Goal: Task Accomplishment & Management: Use online tool/utility

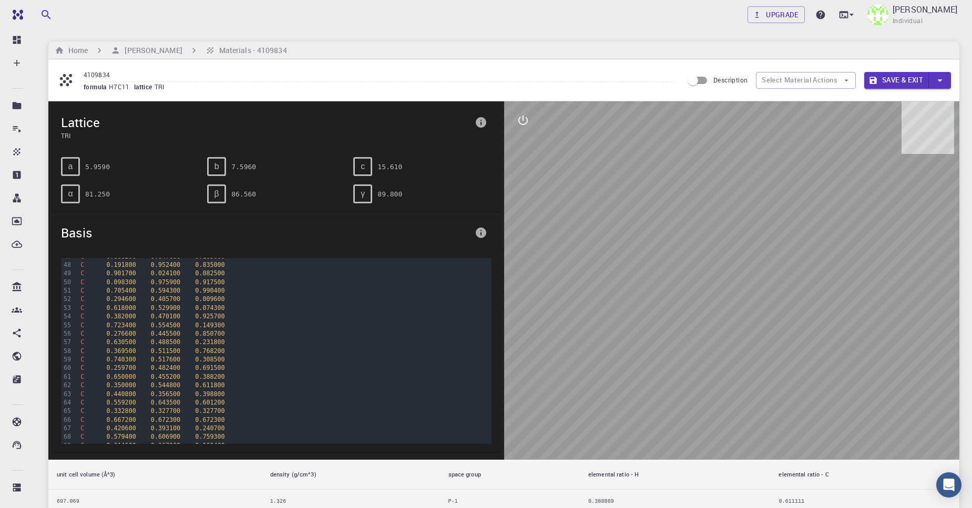
scroll to position [446, 0]
click at [352, 69] on input "4109834" at bounding box center [379, 75] width 591 height 14
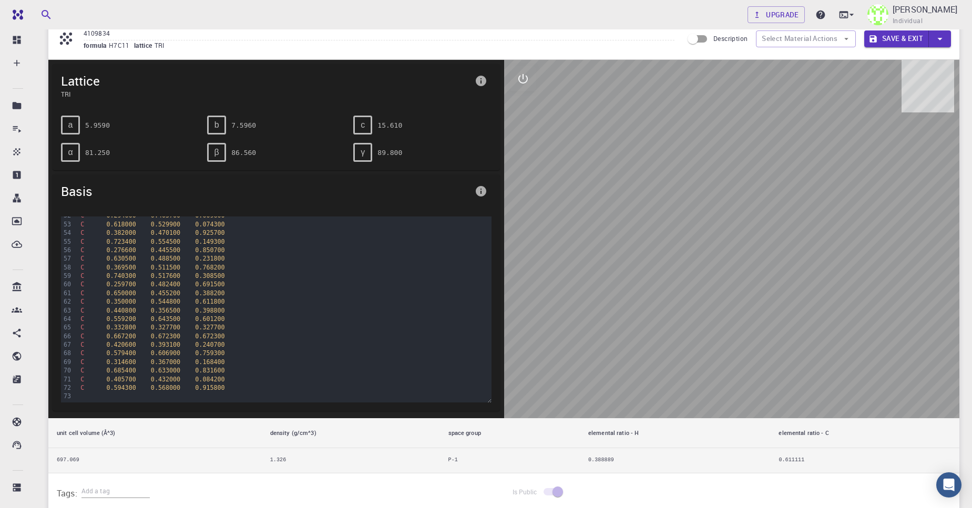
scroll to position [0, 0]
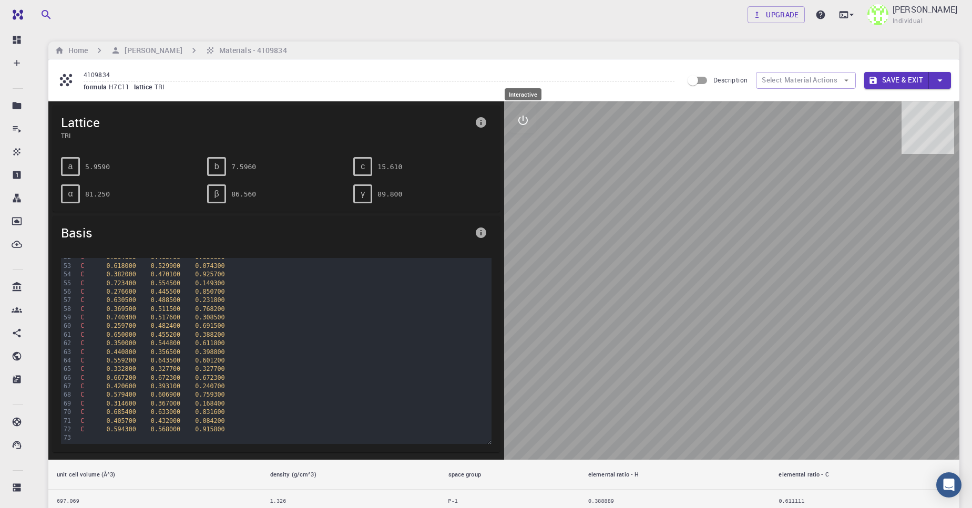
click at [525, 125] on icon "interactive" at bounding box center [523, 120] width 13 height 13
click at [521, 146] on icon "view" at bounding box center [523, 145] width 13 height 13
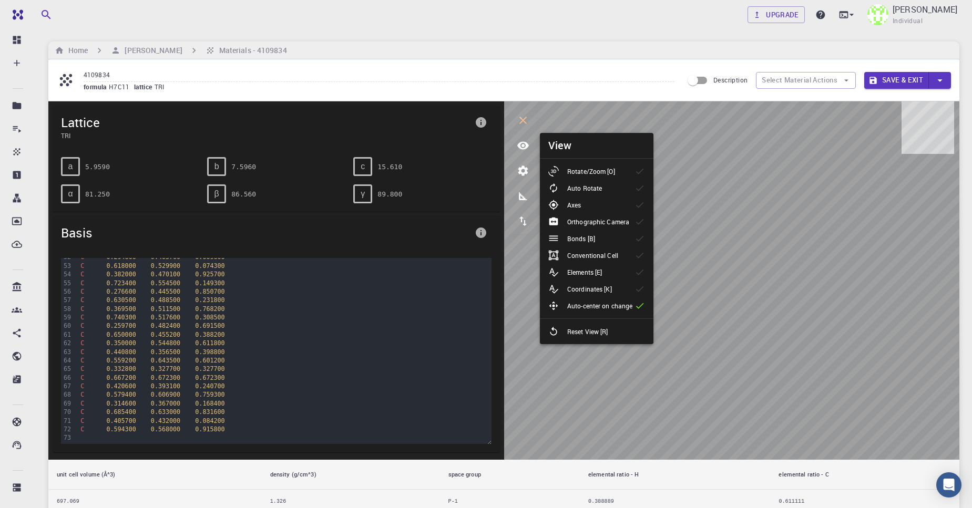
click at [596, 172] on p "Rotate/Zoom [O]" at bounding box center [591, 171] width 48 height 9
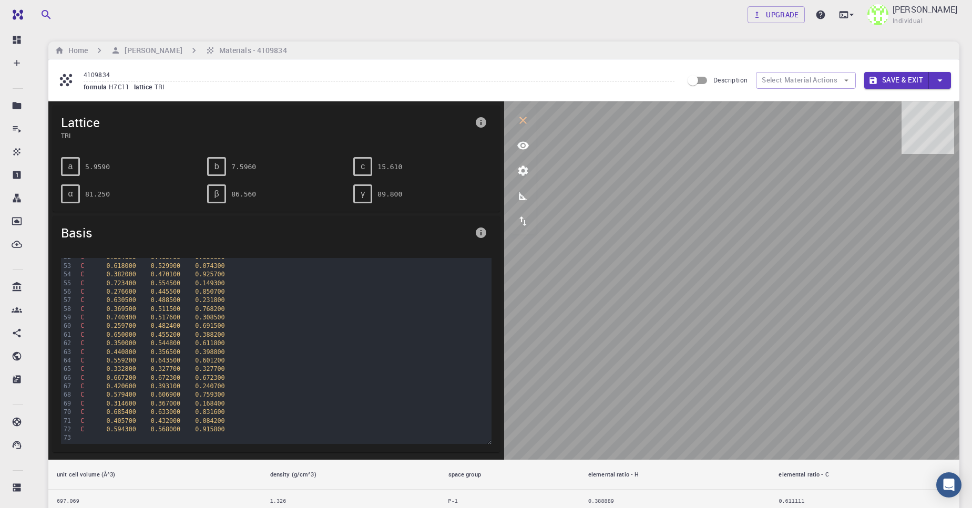
click at [890, 87] on button "Save & Exit" at bounding box center [896, 80] width 65 height 17
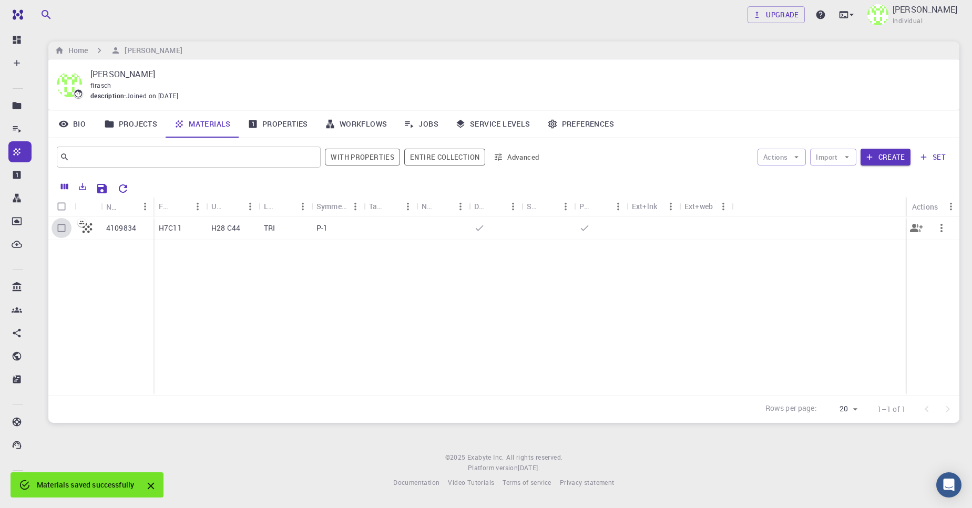
click at [60, 228] on input "Select row" at bounding box center [62, 228] width 20 height 20
checkbox input "true"
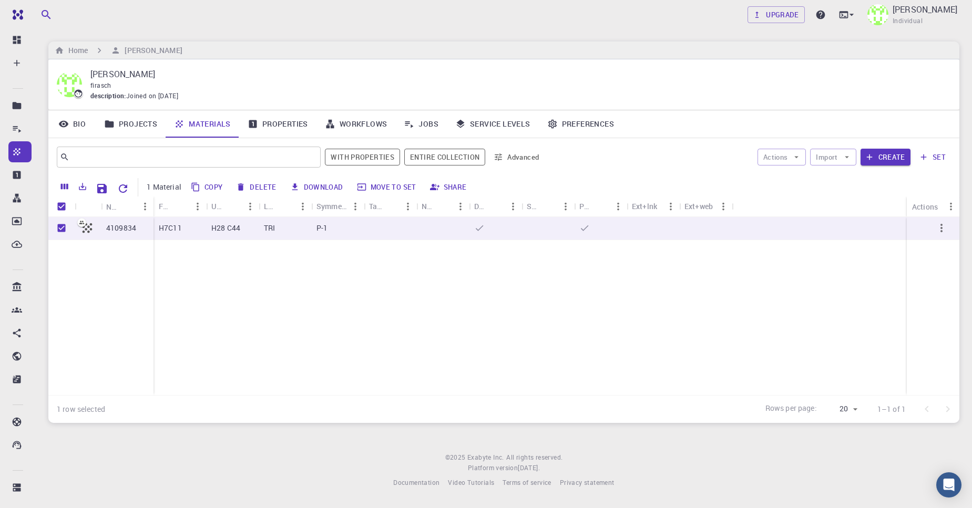
click at [353, 130] on link "Workflows" at bounding box center [355, 123] width 79 height 27
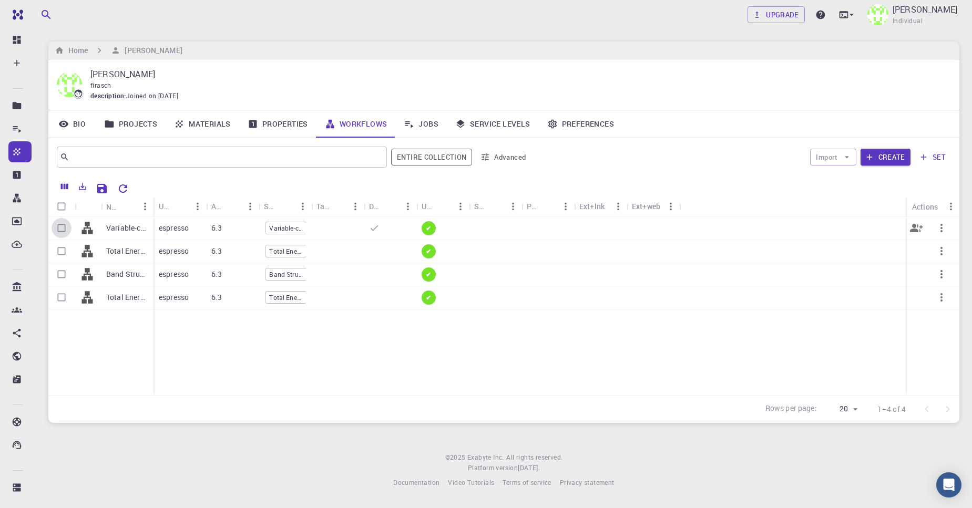
click at [64, 230] on input "Select row" at bounding box center [62, 228] width 20 height 20
checkbox input "true"
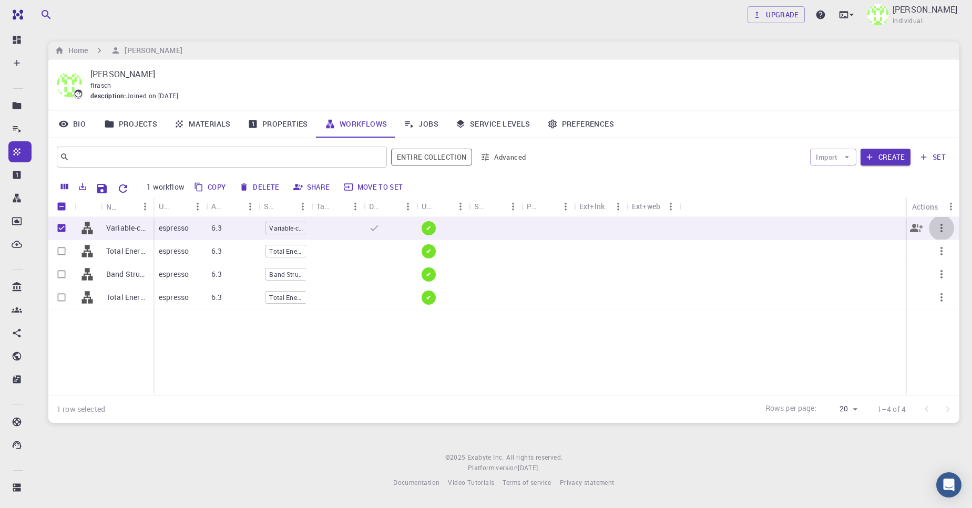
click at [943, 231] on icon "button" at bounding box center [941, 228] width 13 height 13
click at [480, 231] on div at bounding box center [486, 254] width 972 height 508
click at [888, 160] on button "Create" at bounding box center [886, 157] width 50 height 17
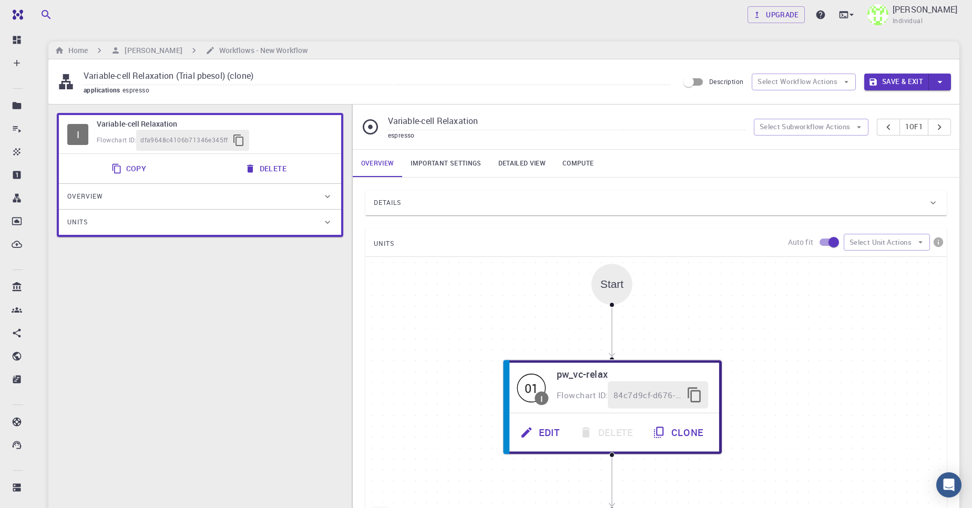
drag, startPoint x: 660, startPoint y: 298, endPoint x: 616, endPoint y: 290, distance: 44.8
click at [616, 290] on div "Start" at bounding box center [611, 285] width 23 height 12
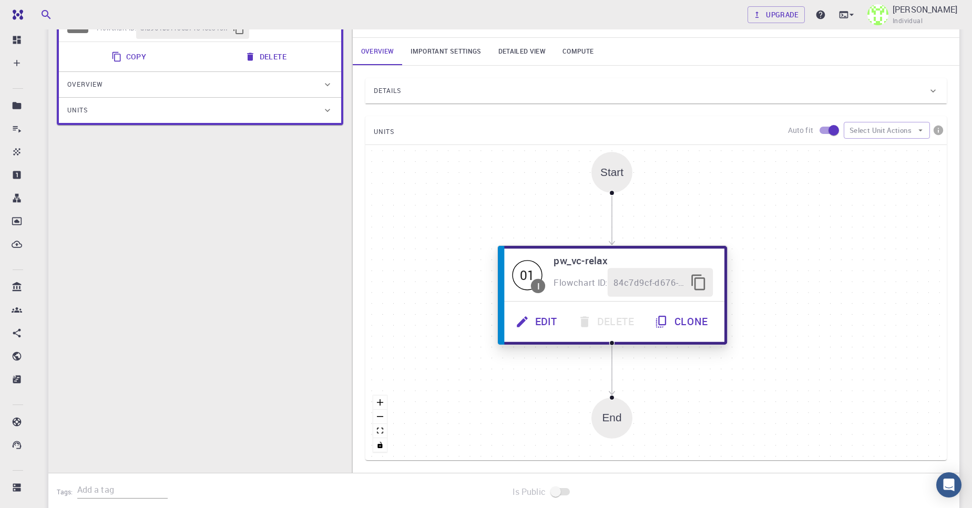
scroll to position [119, 0]
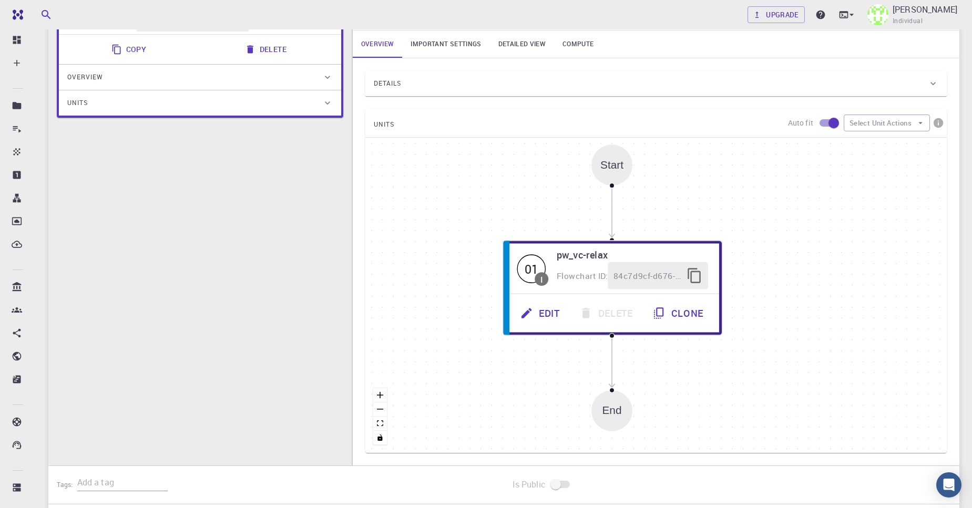
click at [618, 407] on div "End" at bounding box center [611, 411] width 19 height 12
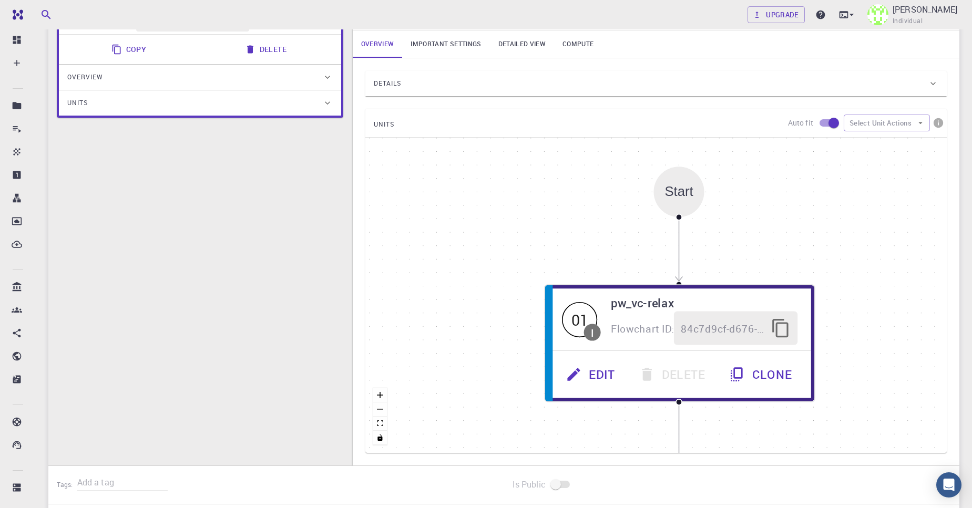
click at [419, 84] on div "Details" at bounding box center [651, 83] width 554 height 17
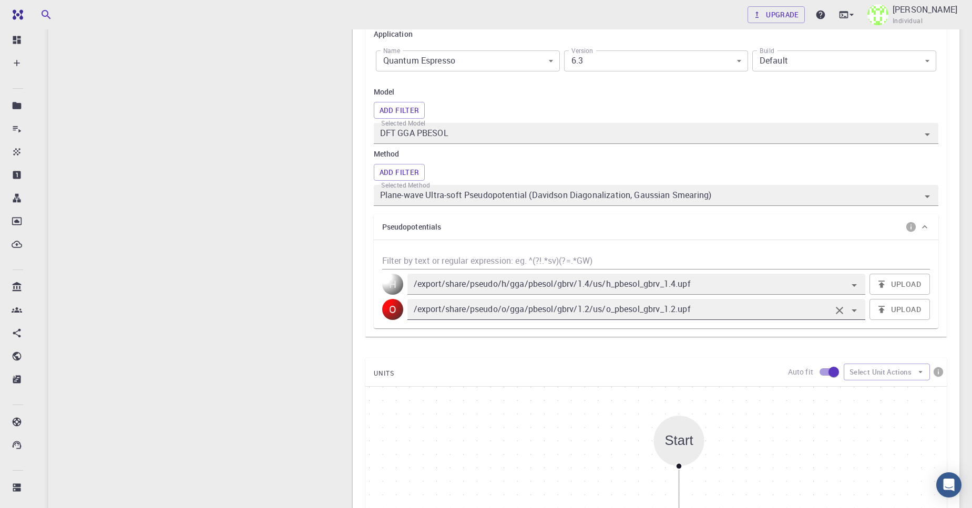
scroll to position [268, 0]
click at [843, 312] on icon "Clear" at bounding box center [839, 309] width 7 height 7
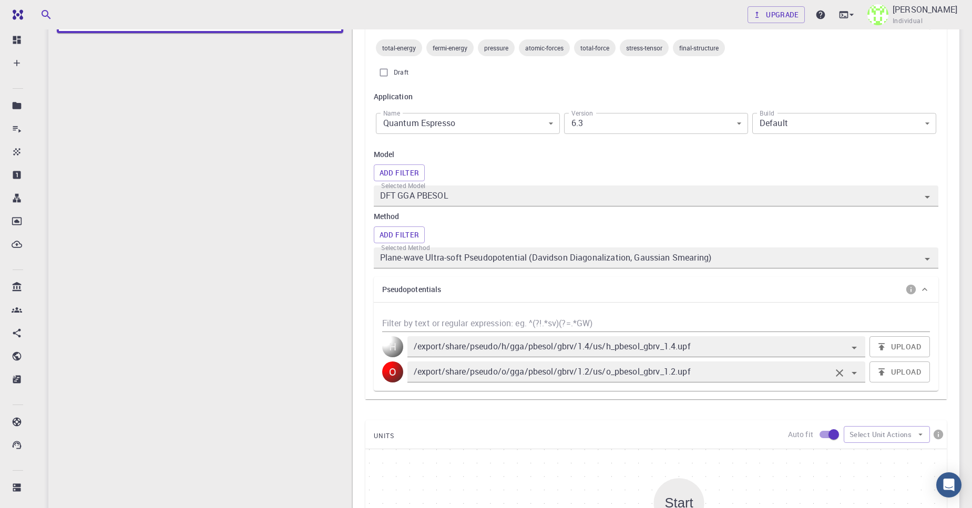
scroll to position [80, 0]
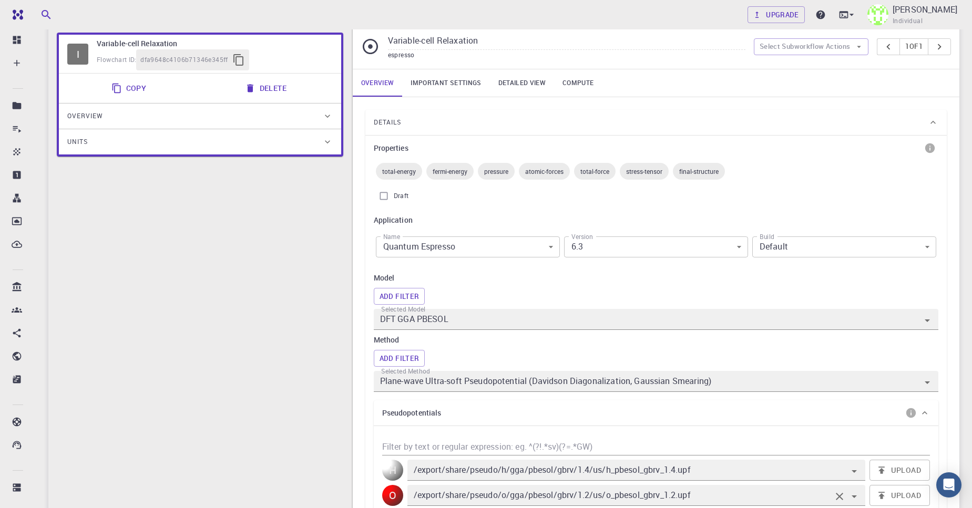
click at [622, 233] on div "Version 6.3 6.3 Version" at bounding box center [656, 247] width 188 height 34
click at [624, 239] on body "Free Dashboard Create New Job New Material Create Material Upload File Import f…" at bounding box center [486, 485] width 972 height 1130
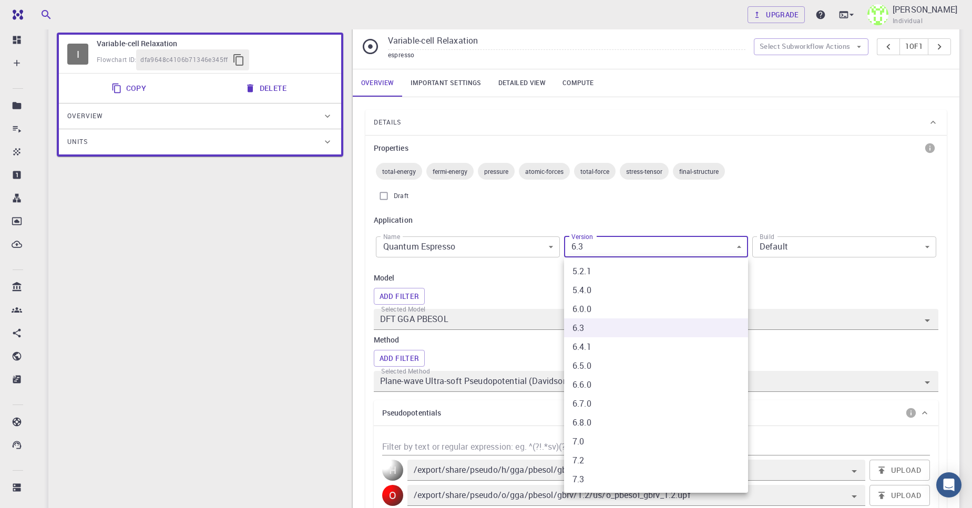
click at [496, 285] on div at bounding box center [486, 254] width 972 height 508
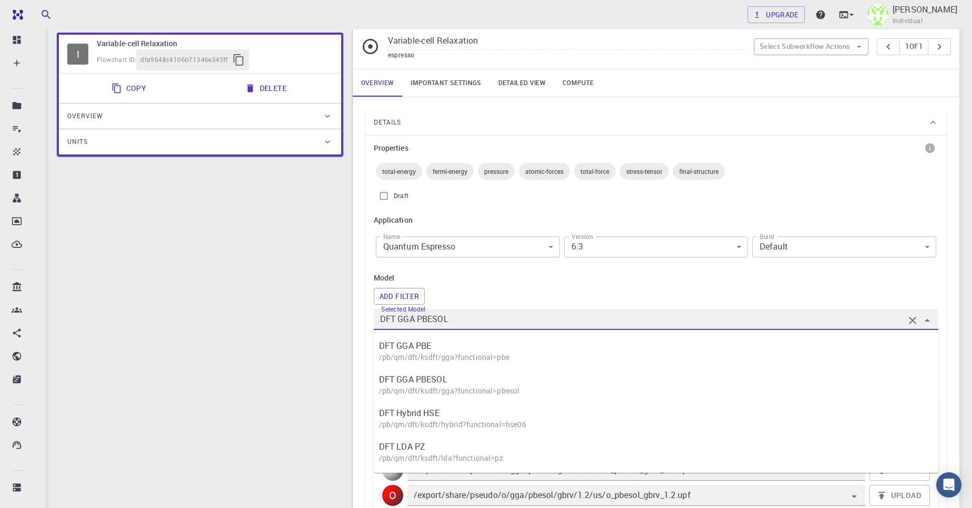
click at [463, 322] on input "DFT GGA PBESOL" at bounding box center [641, 319] width 526 height 15
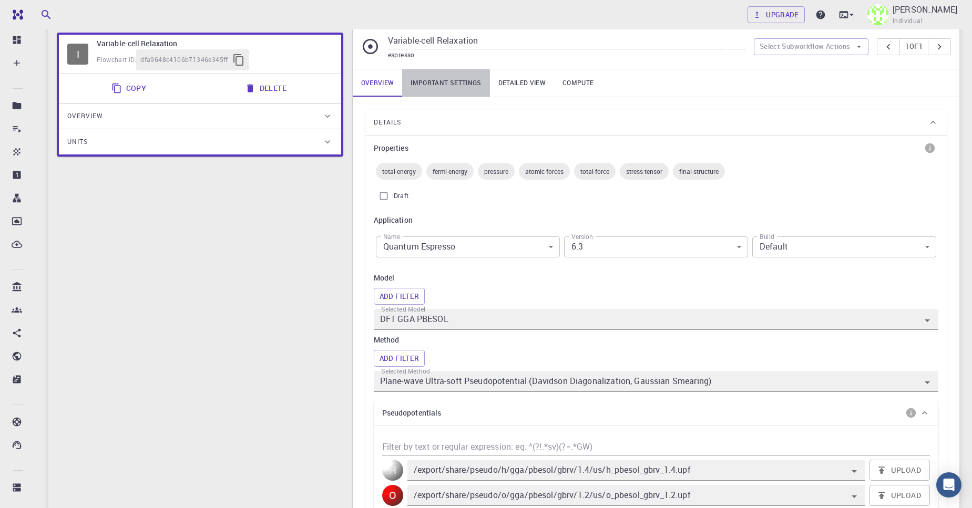
click at [429, 84] on link "Important settings" at bounding box center [445, 82] width 87 height 27
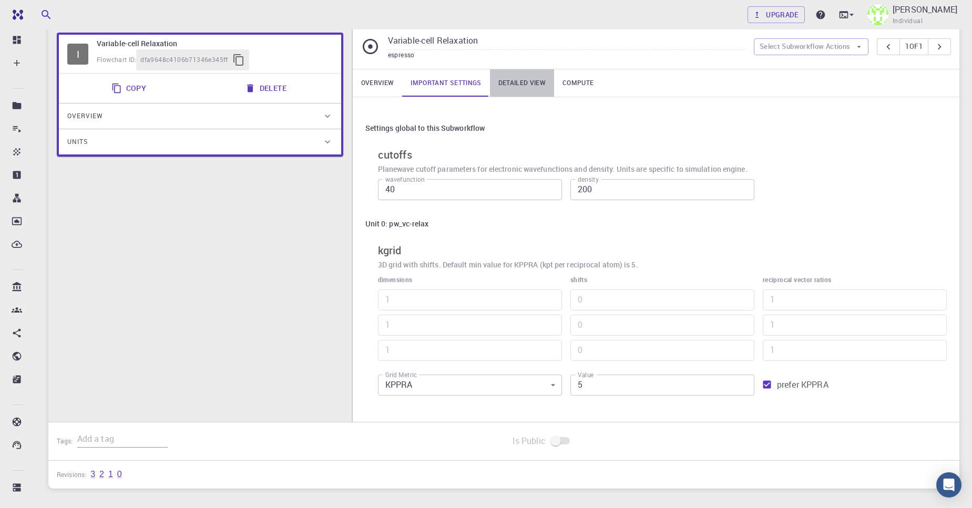
click at [514, 85] on link "Detailed view" at bounding box center [522, 82] width 64 height 27
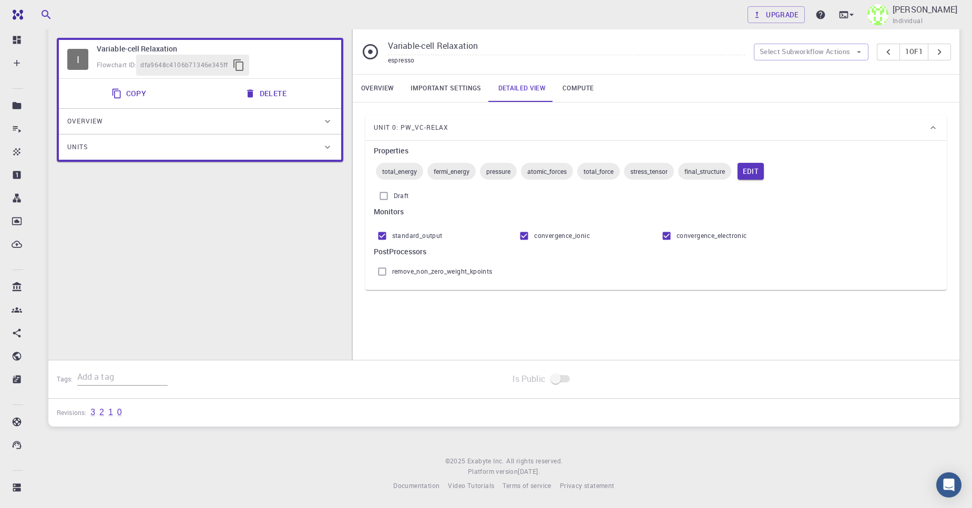
click at [561, 86] on link "Compute" at bounding box center [578, 88] width 48 height 27
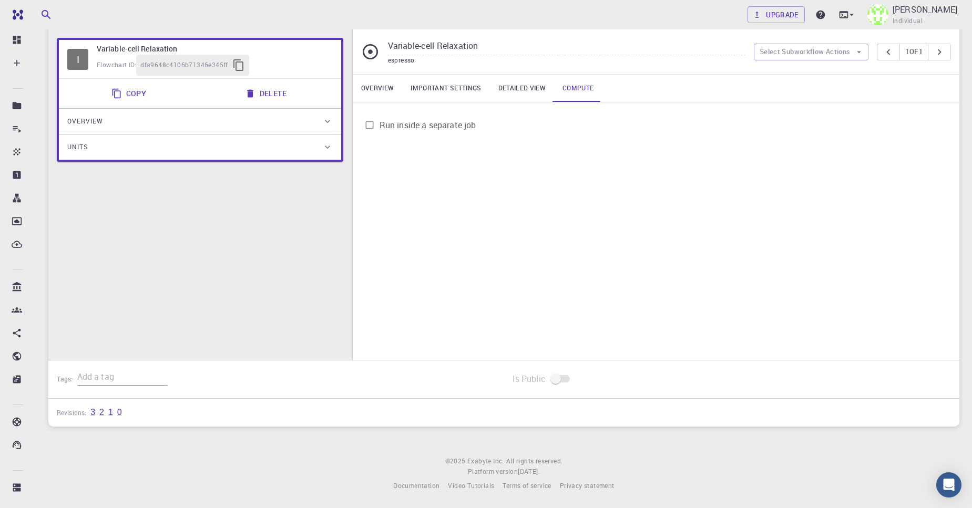
click at [381, 95] on link "Overview" at bounding box center [378, 88] width 50 height 27
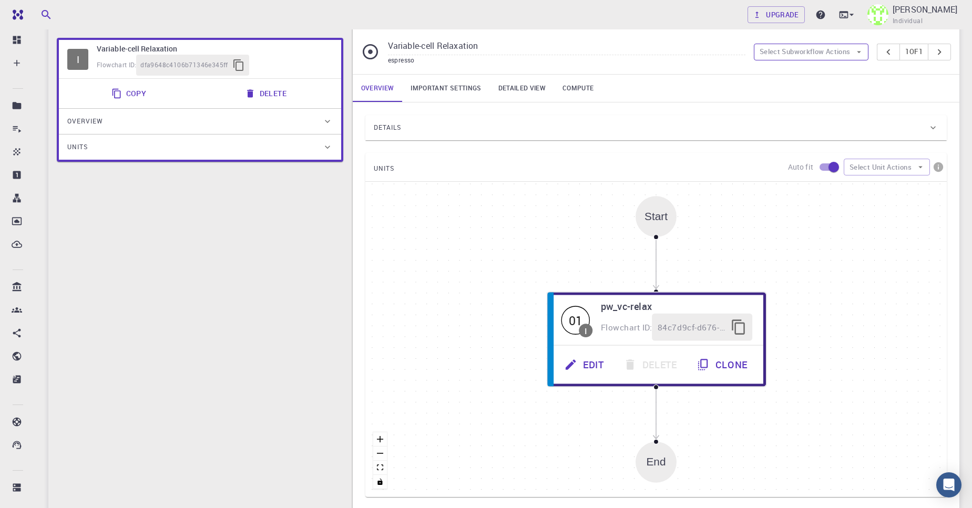
click at [854, 49] on icon "button" at bounding box center [858, 51] width 9 height 9
click at [769, 204] on div "Start 01 I pw_vc-relax Flowchart ID: 84c7d9cf-d676-4f01-965f-fef8c71c51bd Edit …" at bounding box center [655, 339] width 581 height 315
click at [659, 218] on div "Start" at bounding box center [655, 217] width 23 height 12
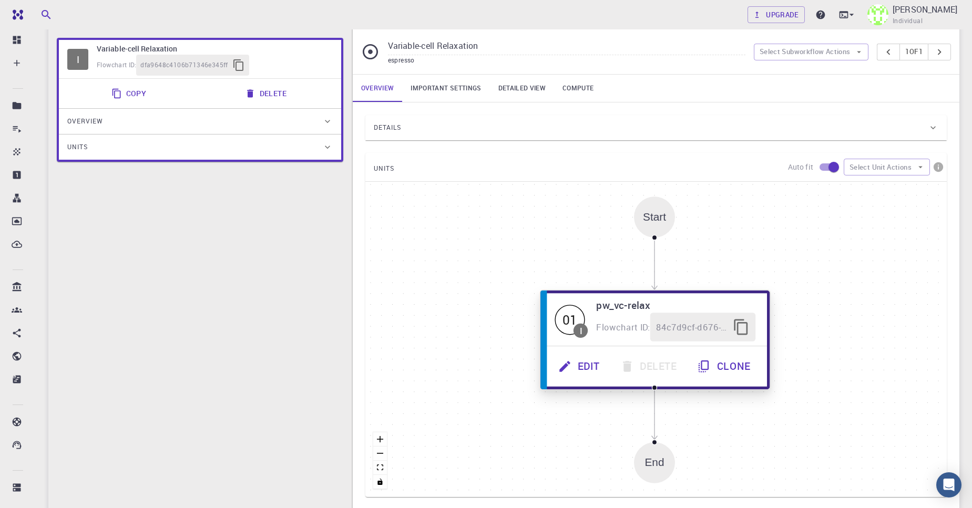
click at [584, 371] on button "Edit" at bounding box center [580, 366] width 62 height 29
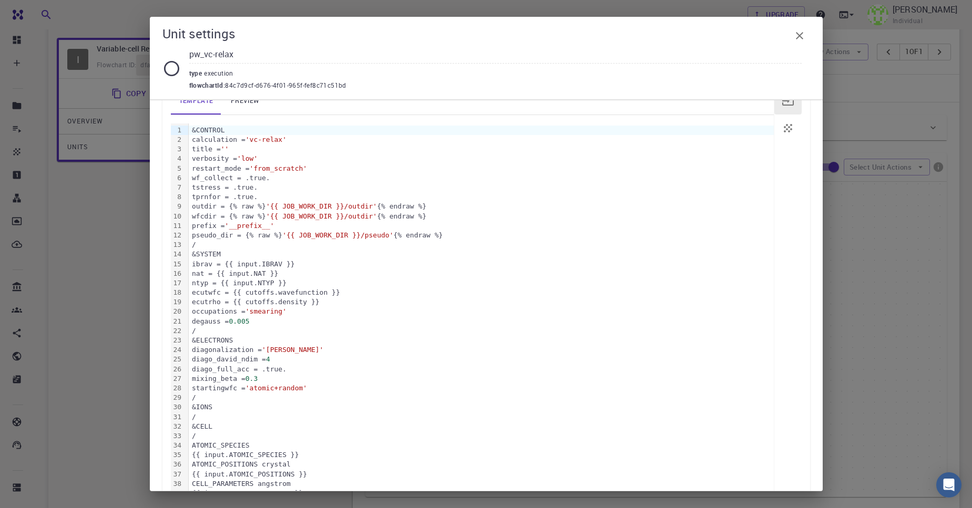
scroll to position [38, 0]
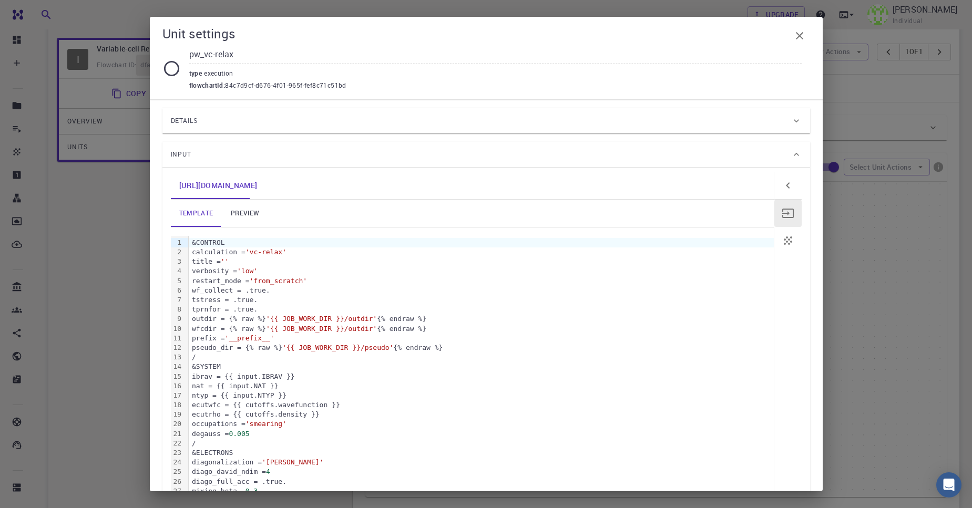
click at [309, 122] on div "Details" at bounding box center [481, 120] width 620 height 17
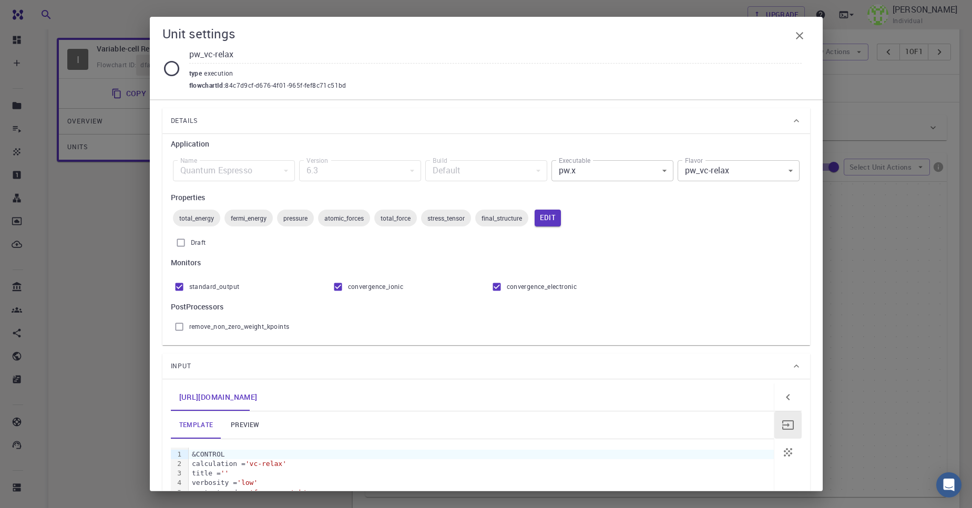
click at [309, 122] on div "Details" at bounding box center [481, 120] width 620 height 17
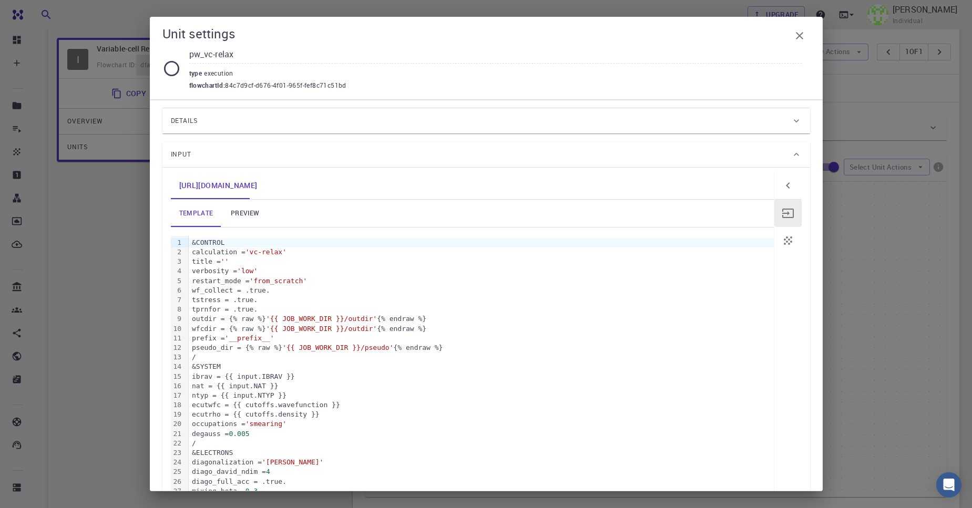
click at [251, 213] on link "preview" at bounding box center [244, 213] width 47 height 27
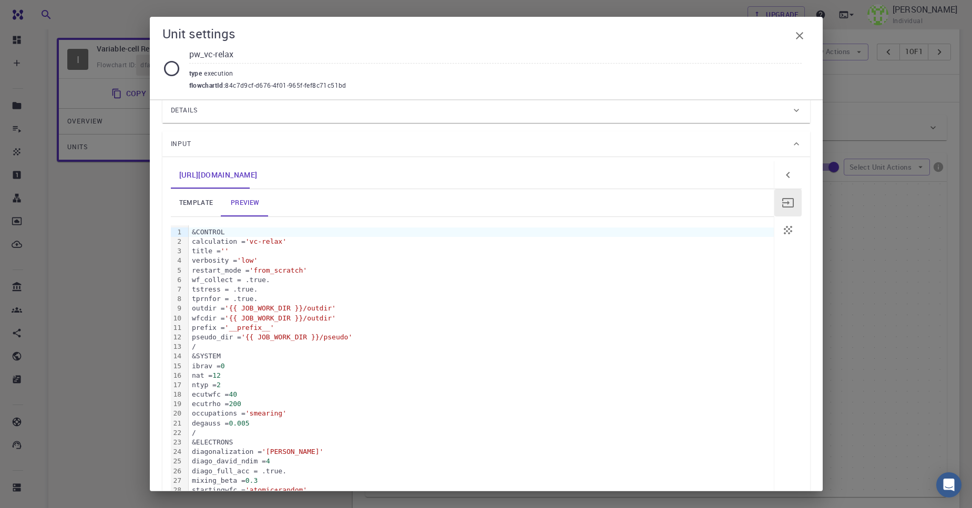
scroll to position [0, 0]
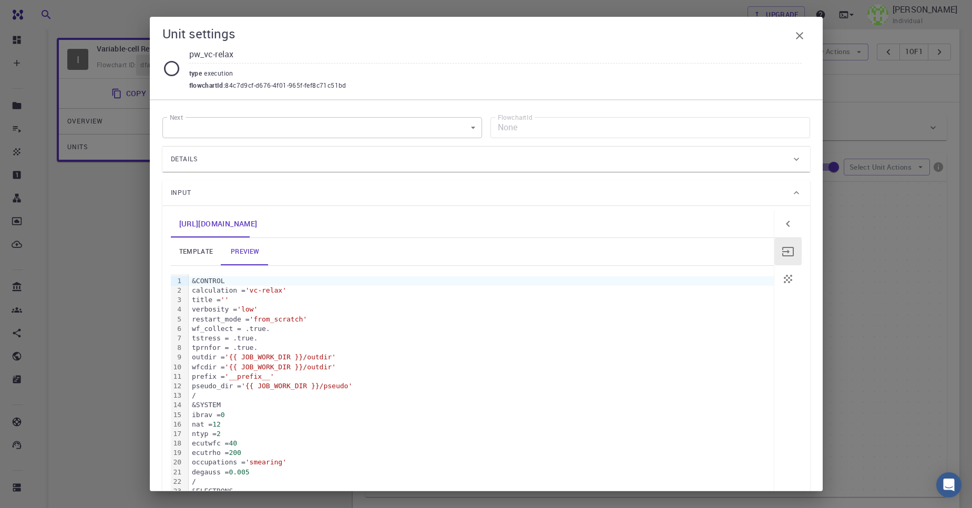
click at [196, 244] on link "template" at bounding box center [196, 251] width 51 height 27
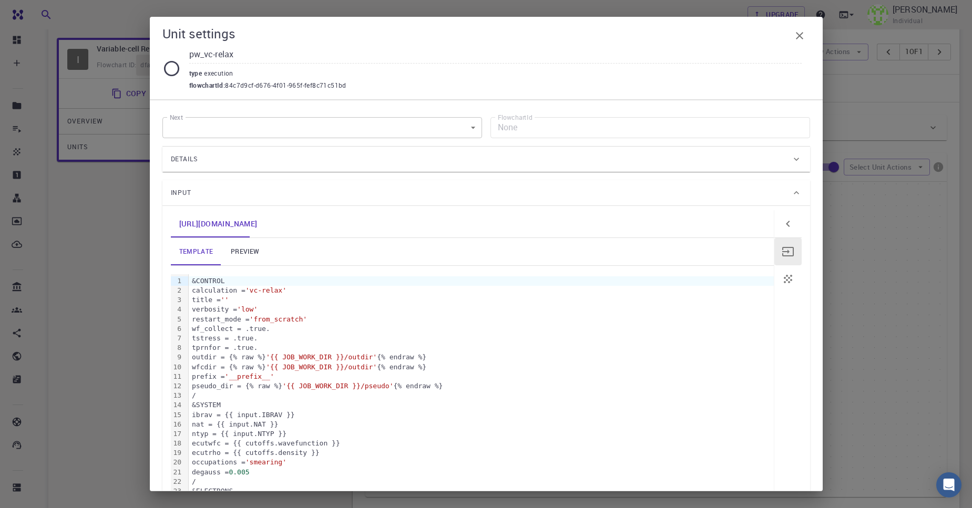
click at [802, 36] on icon "button" at bounding box center [799, 35] width 13 height 13
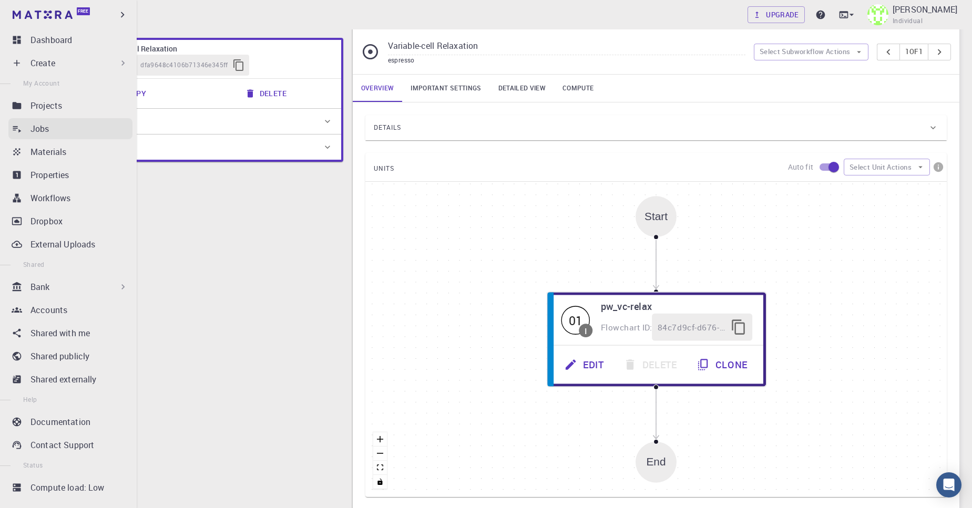
click at [38, 133] on p "Jobs" at bounding box center [39, 128] width 19 height 13
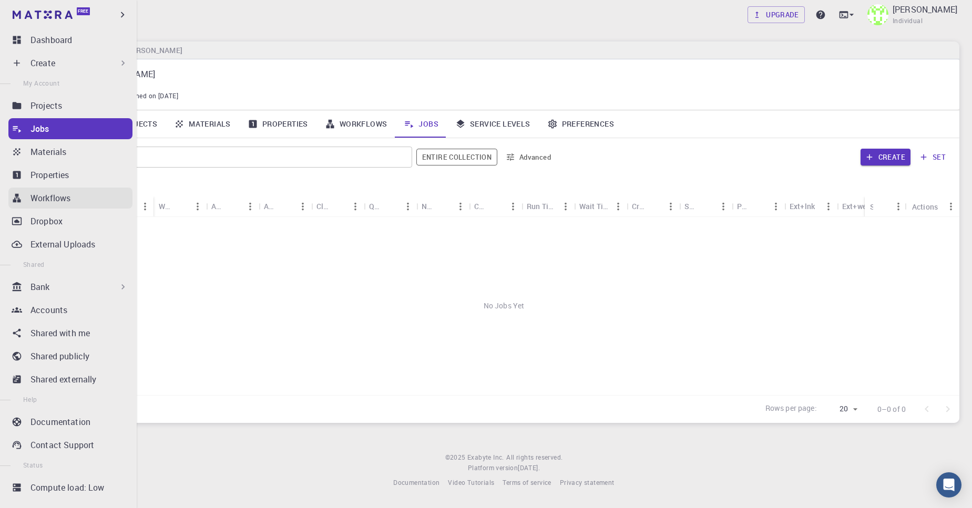
click at [33, 192] on p "Workflows" at bounding box center [50, 198] width 40 height 13
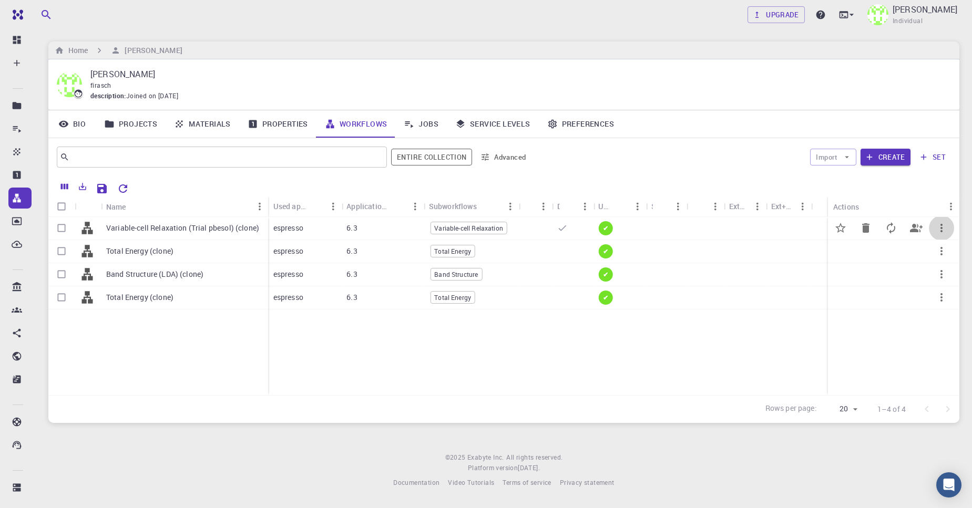
click at [936, 226] on icon "button" at bounding box center [941, 228] width 13 height 13
click at [931, 257] on span "Set default" at bounding box center [938, 253] width 33 height 11
click at [221, 237] on div "Variable-cell Relaxation (Trial pbesol) (clone)" at bounding box center [184, 228] width 167 height 23
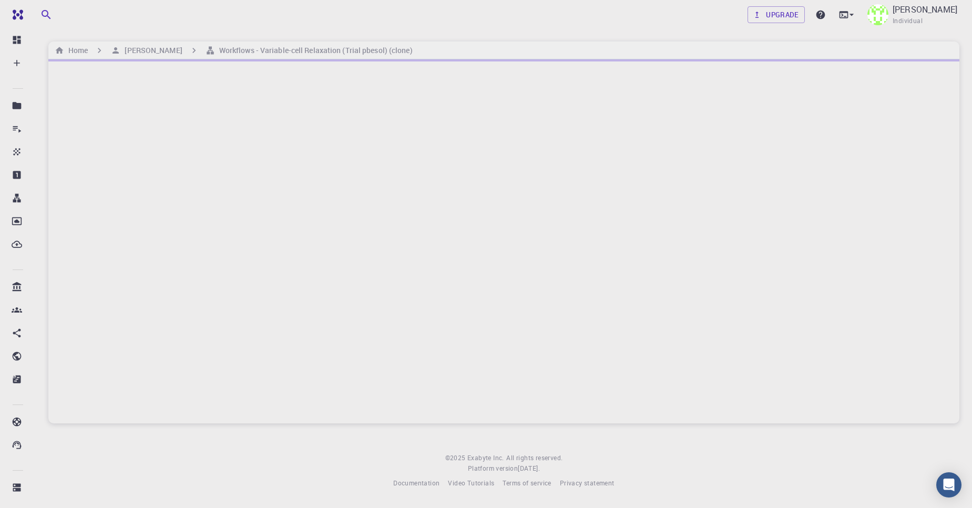
click at [220, 237] on div at bounding box center [503, 241] width 911 height 364
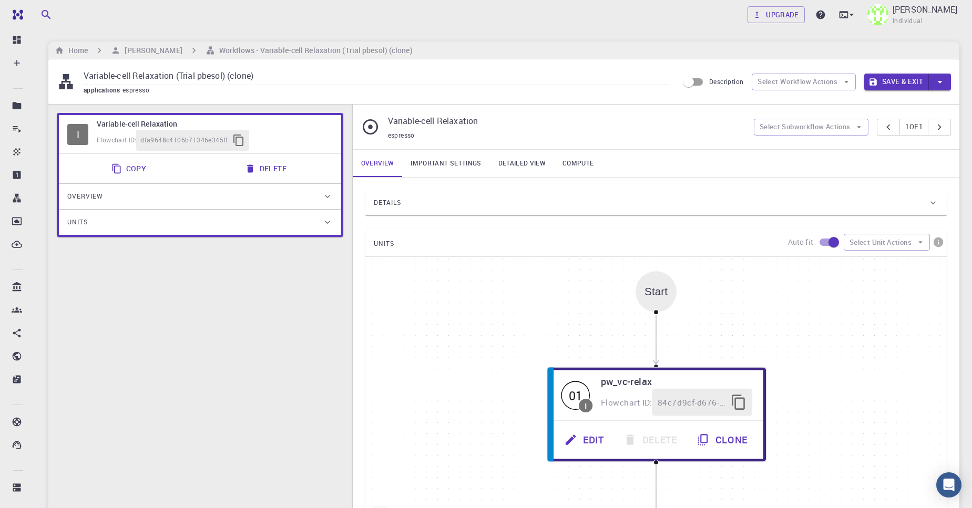
drag, startPoint x: 283, startPoint y: 183, endPoint x: 281, endPoint y: 176, distance: 7.5
click at [283, 179] on div "I Variable-cell Relaxation Flowchart ID: dfa9648c4106b71346e345ff Copy Delete O…" at bounding box center [200, 175] width 286 height 124
click at [282, 176] on button "Delete" at bounding box center [267, 168] width 56 height 21
click at [270, 170] on button "Delete" at bounding box center [267, 168] width 56 height 21
click at [136, 46] on h6 "[PERSON_NAME]" at bounding box center [151, 51] width 62 height 12
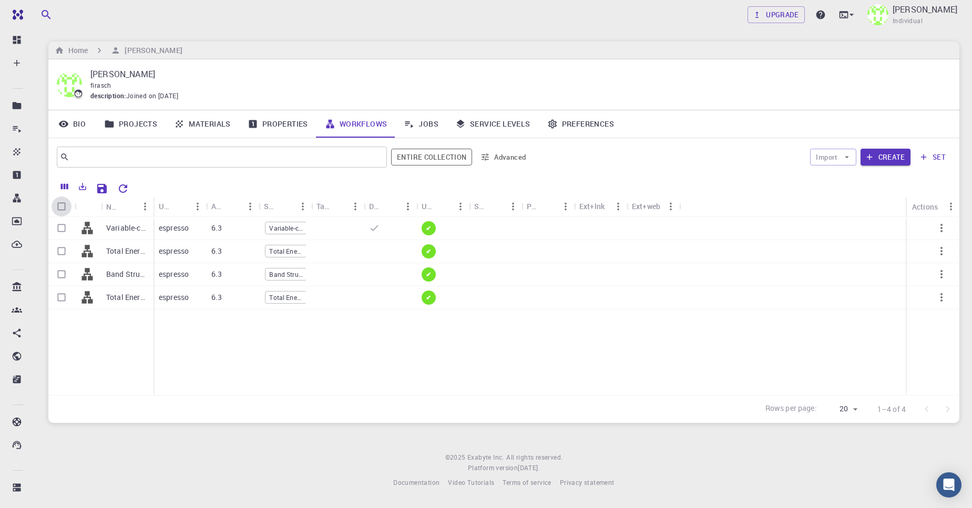
click at [58, 208] on input "Select all rows" at bounding box center [62, 207] width 20 height 20
checkbox input "true"
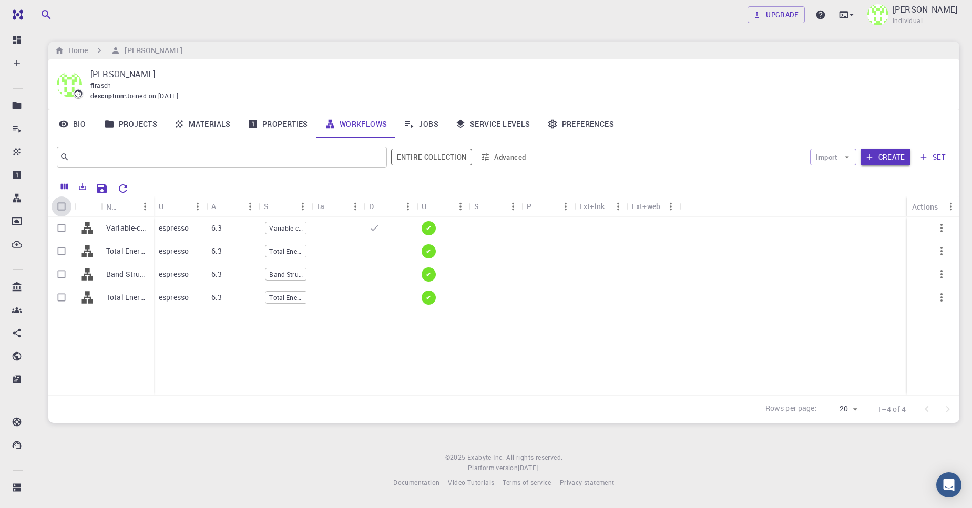
checkbox input "true"
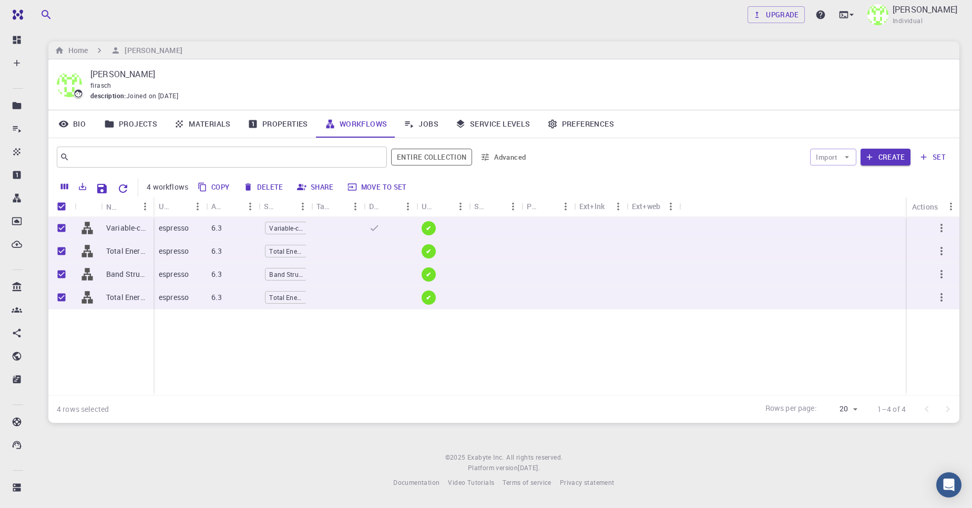
click at [256, 193] on button "Delete" at bounding box center [263, 187] width 47 height 17
click at [262, 185] on button "Delete" at bounding box center [263, 187] width 47 height 17
click at [260, 191] on button "Delete" at bounding box center [263, 187] width 47 height 17
click at [122, 189] on icon "Reset Explorer Settings" at bounding box center [123, 188] width 13 height 13
click at [147, 135] on link "Projects" at bounding box center [131, 123] width 70 height 27
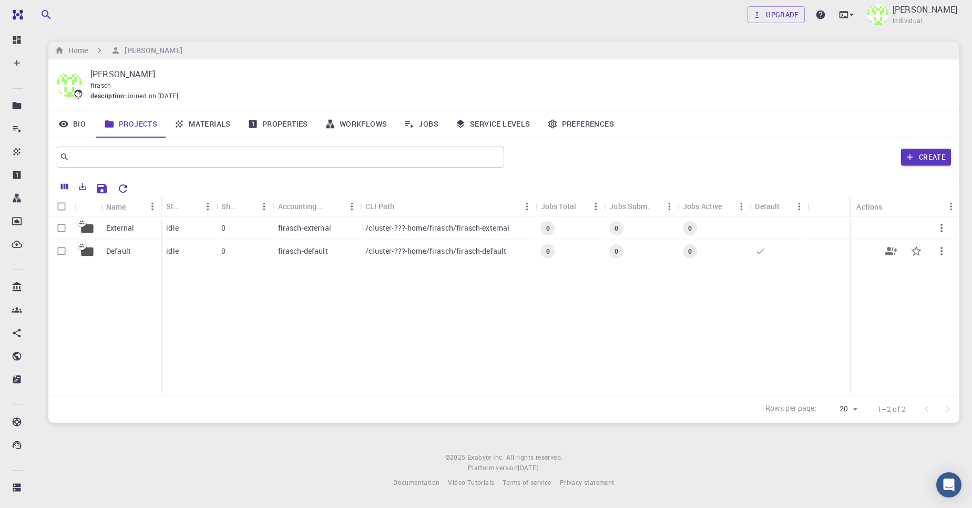
click at [333, 246] on div "firasch-default" at bounding box center [317, 251] width 88 height 23
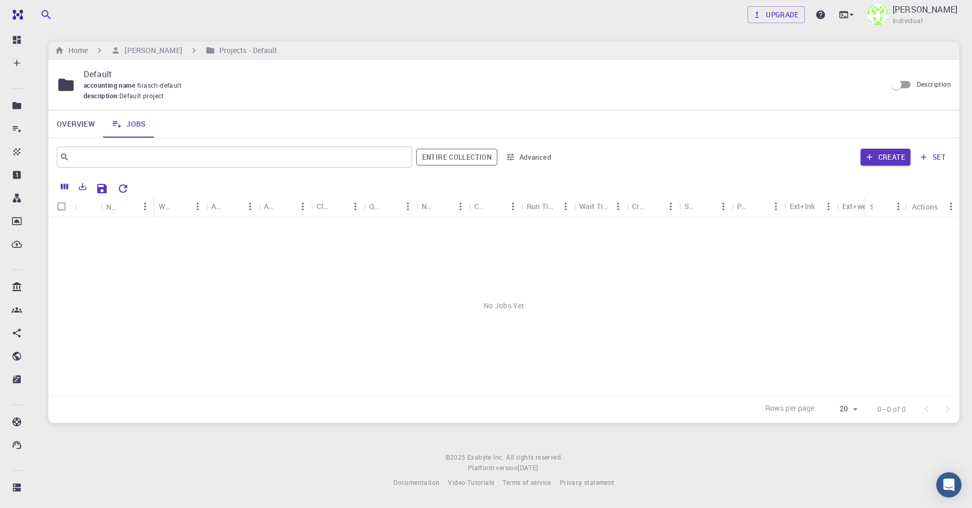
click at [149, 56] on div "Home [PERSON_NAME] Projects - Default" at bounding box center [503, 51] width 911 height 18
click at [134, 58] on div "Home [PERSON_NAME] Projects - Default" at bounding box center [503, 51] width 911 height 18
click at [135, 54] on h6 "[PERSON_NAME]" at bounding box center [151, 51] width 62 height 12
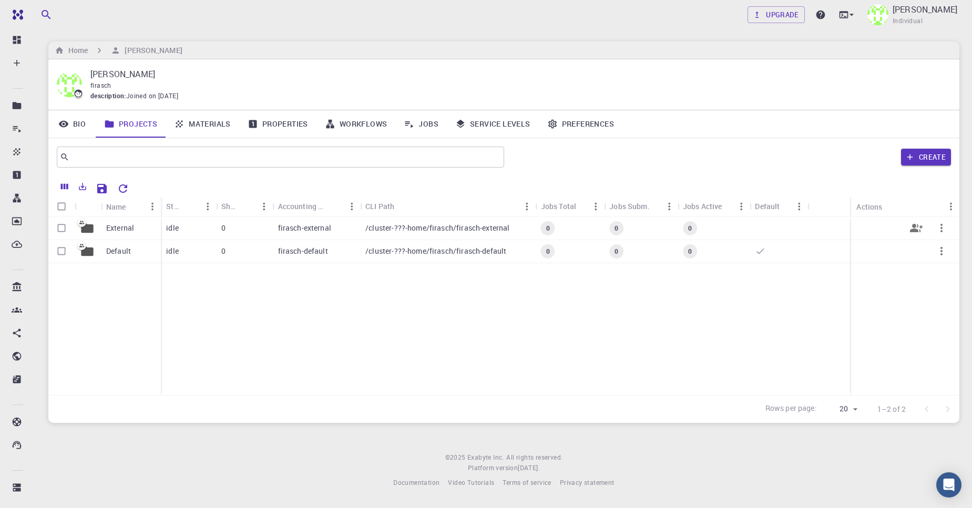
click at [126, 223] on p "External" at bounding box center [120, 228] width 28 height 11
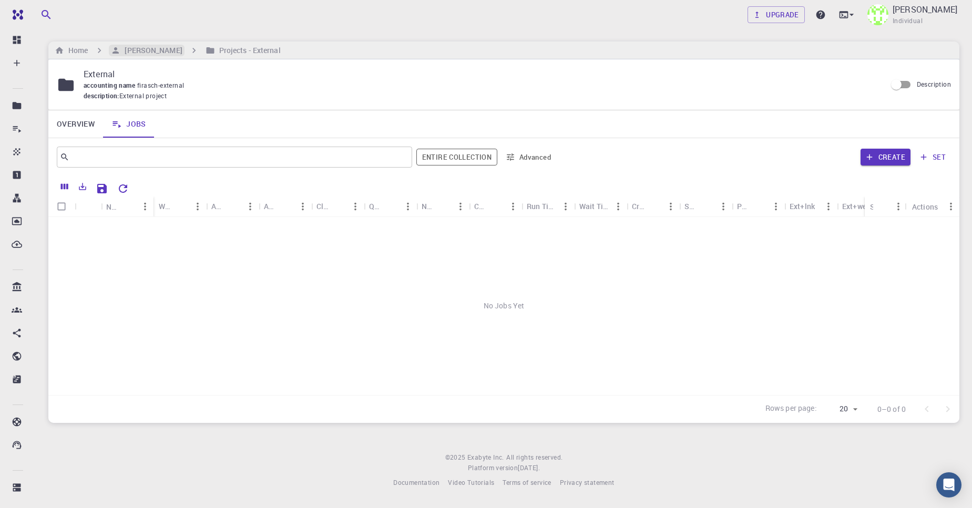
click at [144, 48] on h6 "[PERSON_NAME]" at bounding box center [151, 51] width 62 height 12
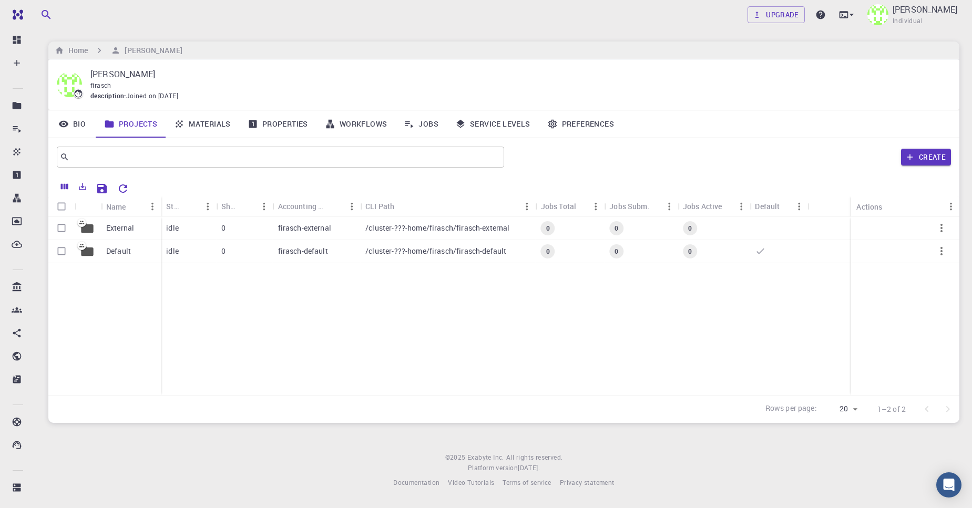
click at [270, 119] on link "Properties" at bounding box center [277, 123] width 77 height 27
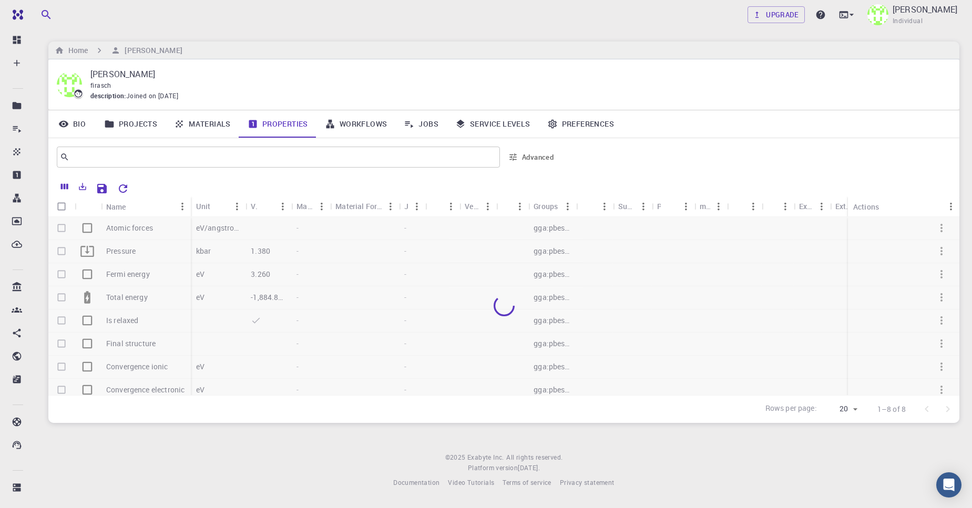
click at [195, 126] on link "Materials" at bounding box center [203, 123] width 74 height 27
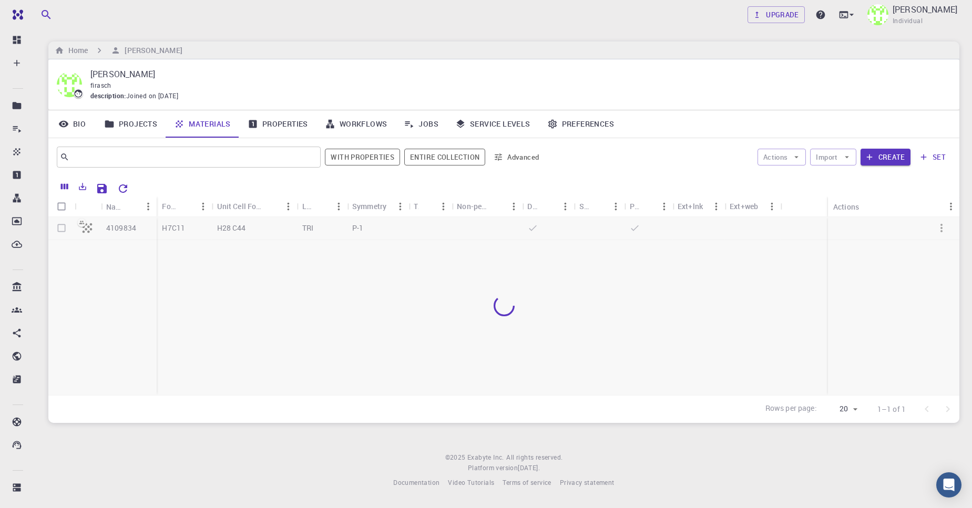
click at [153, 234] on div at bounding box center [503, 306] width 911 height 178
click at [292, 115] on link "Properties" at bounding box center [277, 123] width 77 height 27
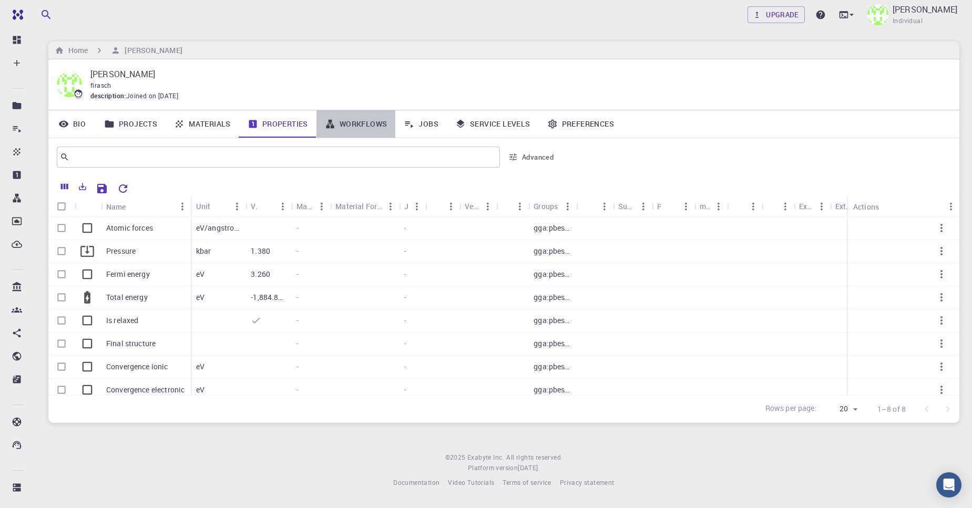
click at [343, 125] on link "Workflows" at bounding box center [355, 123] width 79 height 27
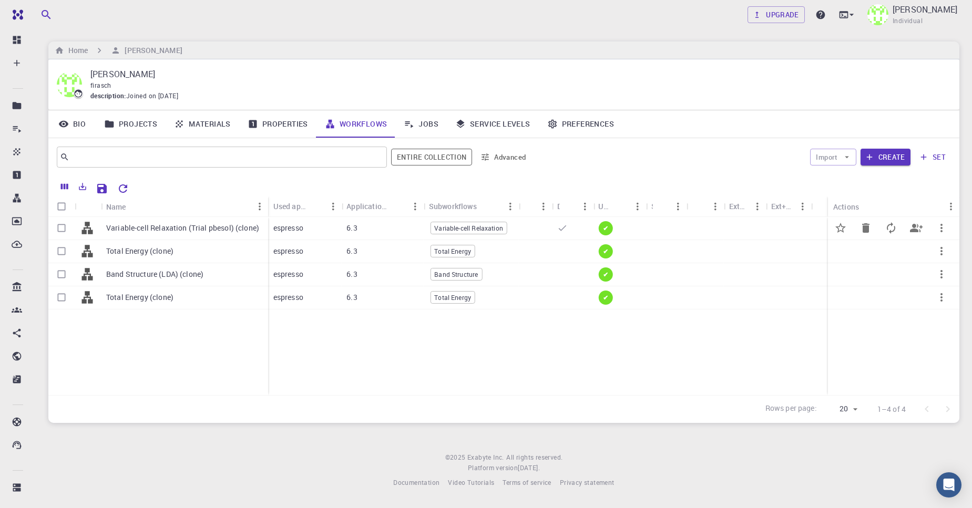
click at [71, 230] on div at bounding box center [61, 228] width 26 height 23
drag, startPoint x: 65, startPoint y: 232, endPoint x: 59, endPoint y: 237, distance: 7.8
click at [64, 232] on input "Select row" at bounding box center [62, 228] width 20 height 20
checkbox input "true"
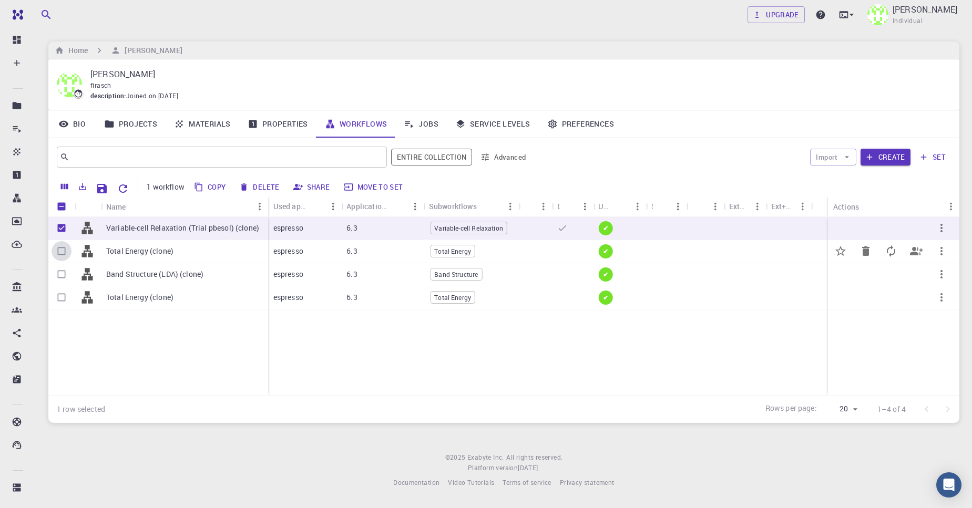
click at [59, 248] on input "Select row" at bounding box center [62, 251] width 20 height 20
checkbox input "true"
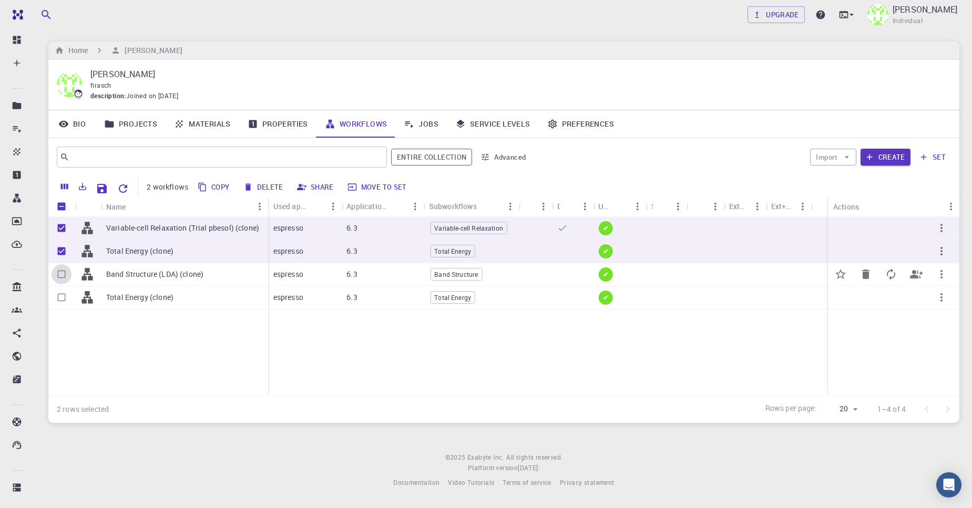
click at [59, 269] on input "Select row" at bounding box center [62, 274] width 20 height 20
checkbox input "true"
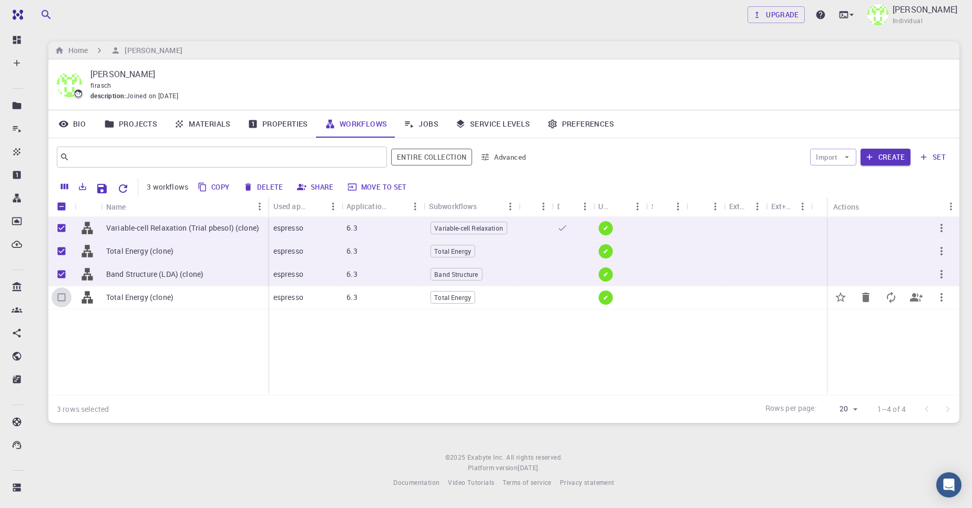
click at [65, 298] on input "Select row" at bounding box center [62, 298] width 20 height 20
checkbox input "true"
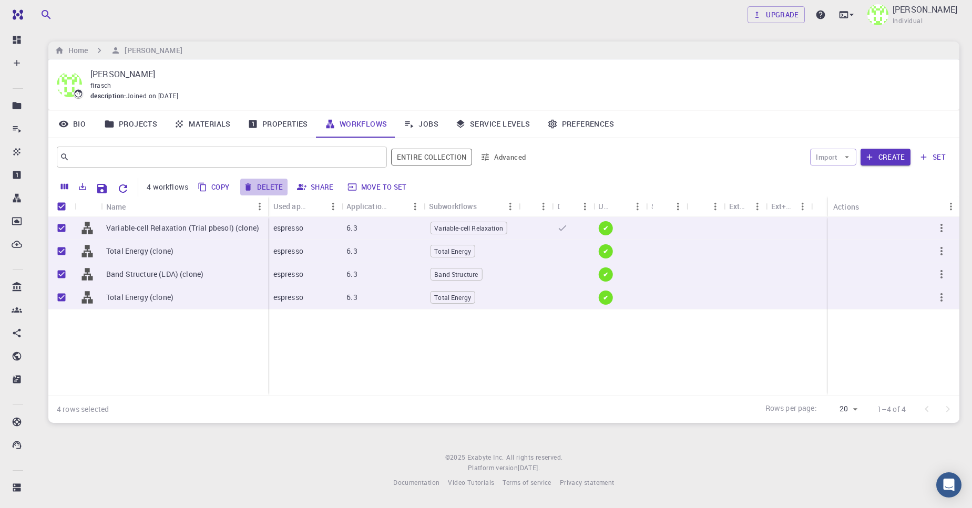
click at [273, 189] on button "Delete" at bounding box center [263, 187] width 47 height 17
click at [881, 155] on button "Create" at bounding box center [886, 157] width 50 height 17
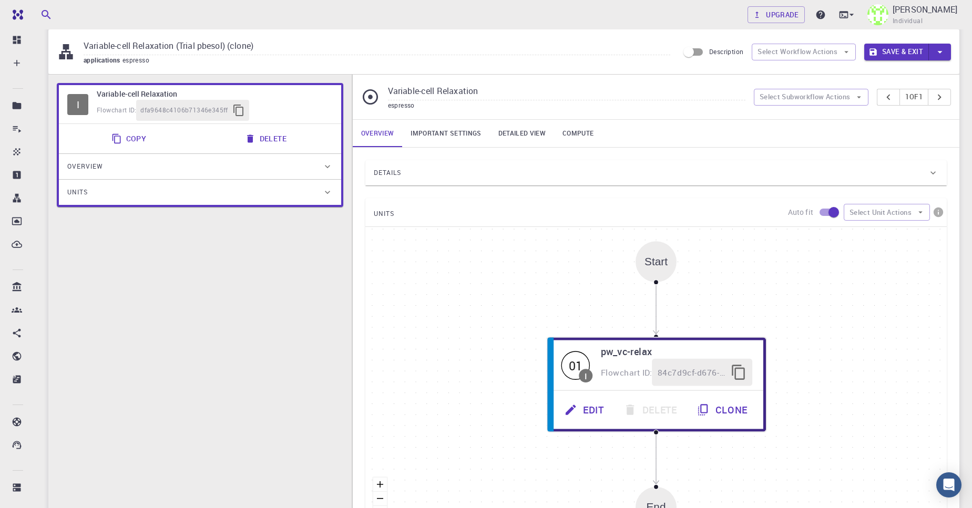
scroll to position [226, 0]
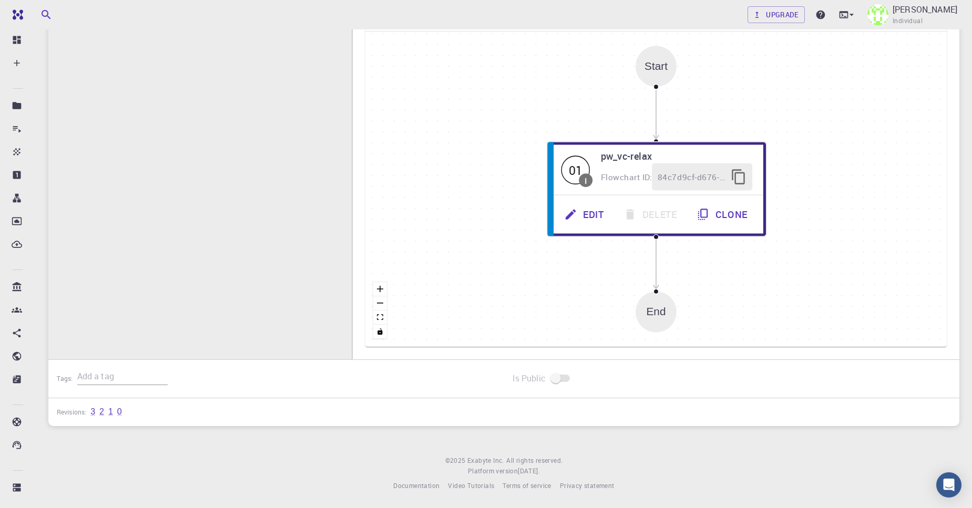
click at [660, 311] on div "End" at bounding box center [655, 312] width 19 height 12
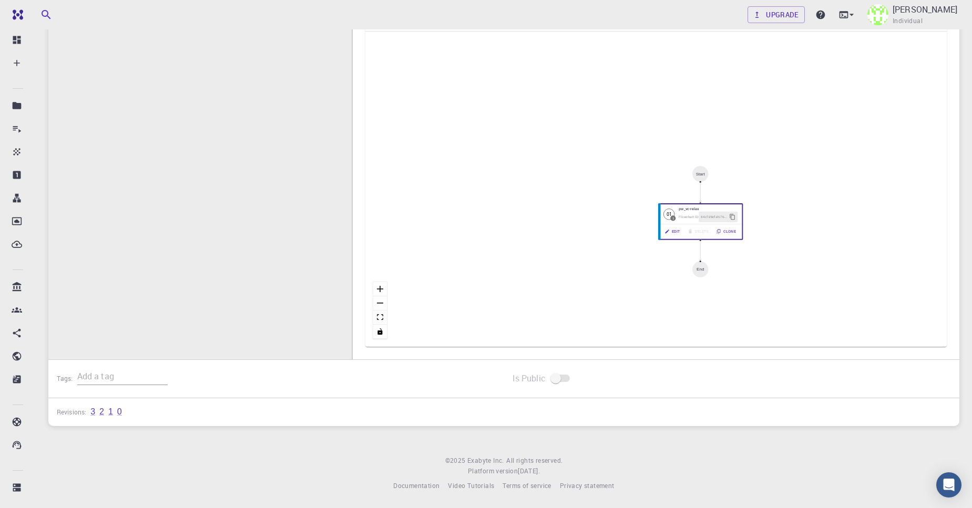
scroll to position [0, 0]
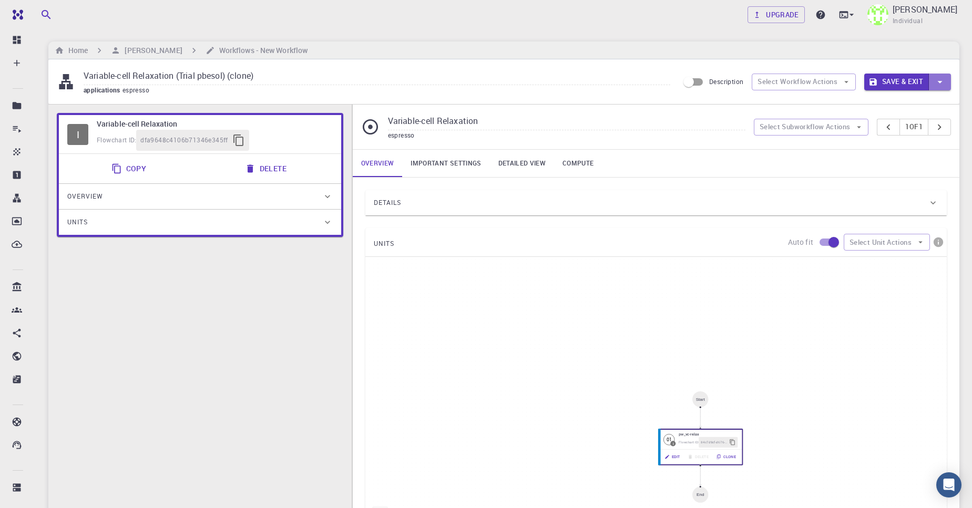
click at [941, 78] on icon "button" at bounding box center [940, 82] width 12 height 12
click at [899, 83] on div at bounding box center [486, 254] width 972 height 508
click at [898, 82] on button "Save & Exit" at bounding box center [896, 82] width 65 height 17
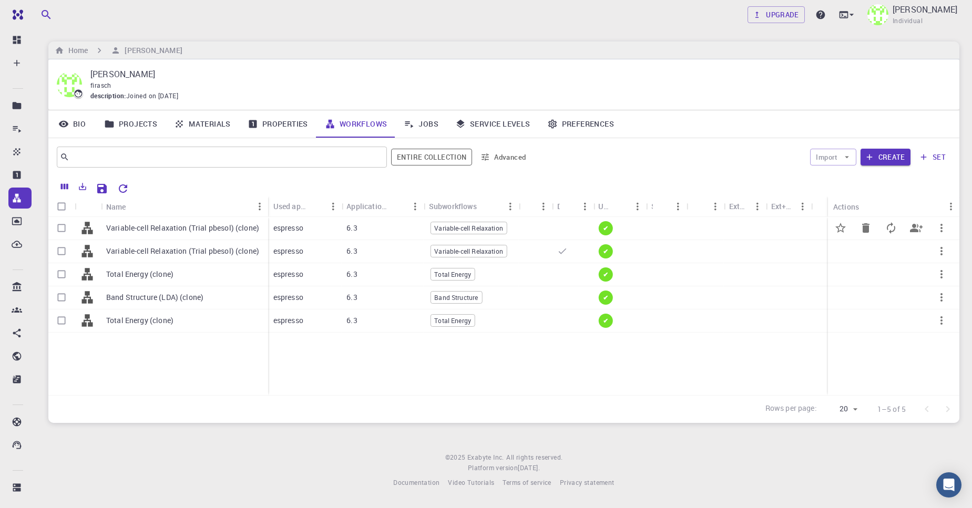
click at [342, 227] on div "6.3" at bounding box center [382, 228] width 83 height 23
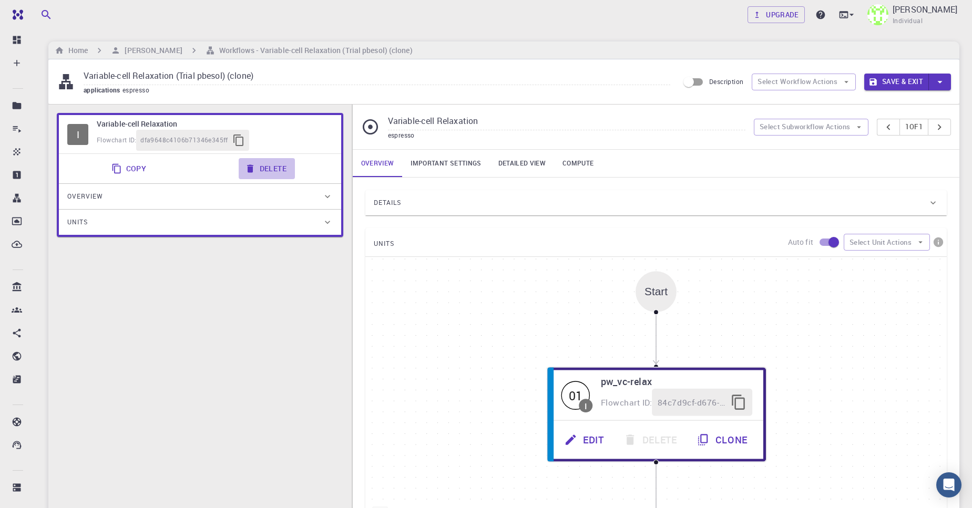
click at [259, 167] on button "Delete" at bounding box center [267, 168] width 56 height 21
click at [151, 52] on h6 "[PERSON_NAME]" at bounding box center [151, 51] width 62 height 12
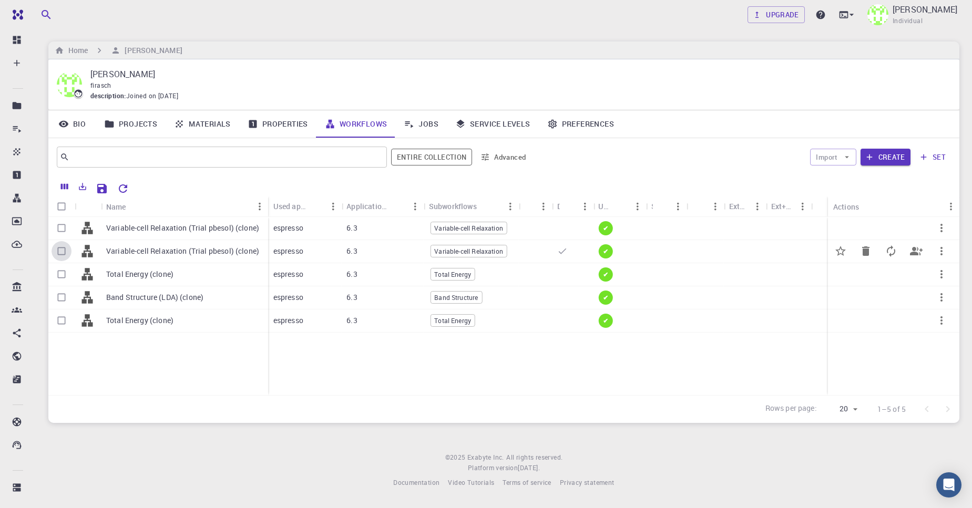
click at [64, 249] on input "Select row" at bounding box center [62, 251] width 20 height 20
checkbox input "true"
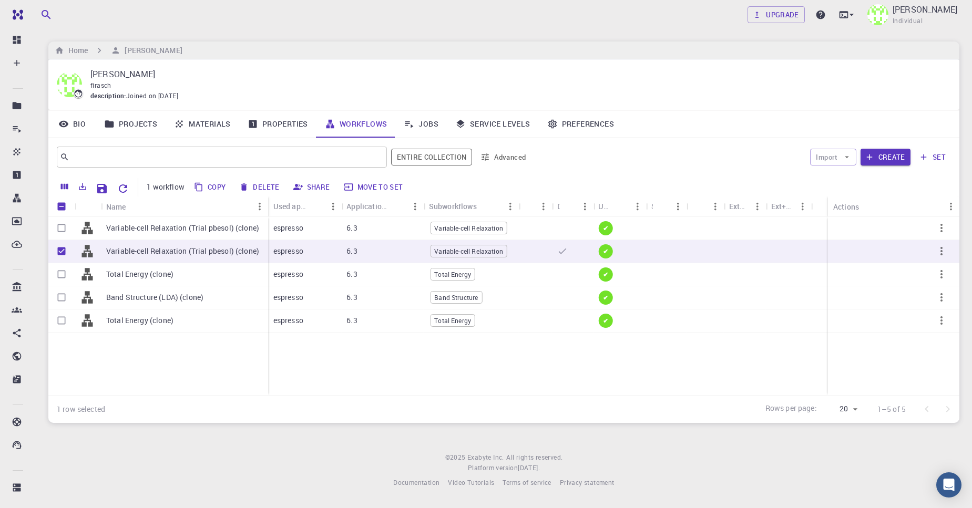
click at [424, 124] on link "Jobs" at bounding box center [421, 123] width 52 height 27
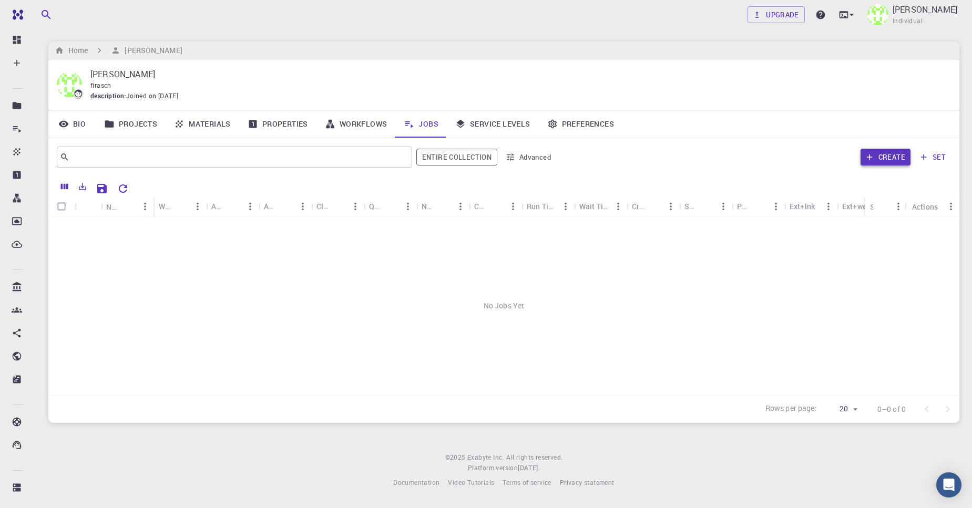
click at [888, 157] on button "Create" at bounding box center [886, 157] width 50 height 17
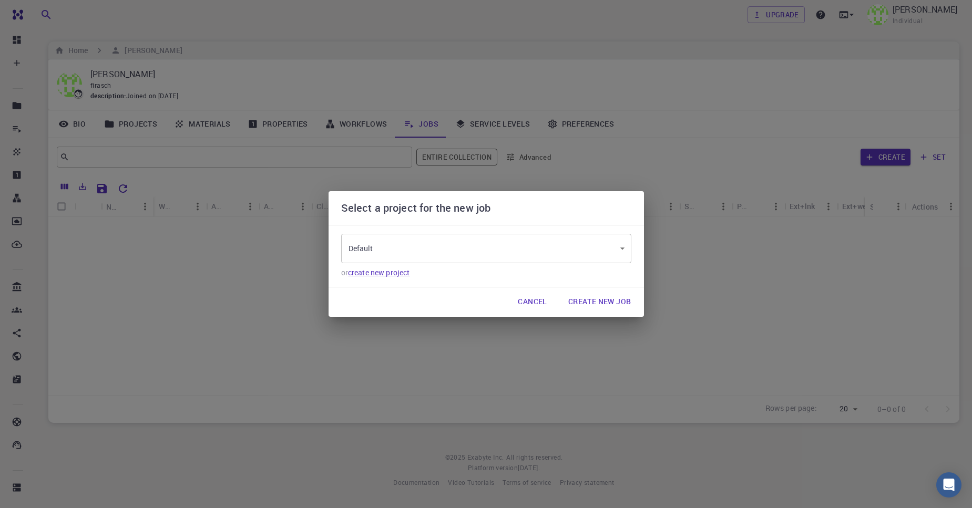
click at [487, 255] on body "Free Dashboard Create New Job New Material Create Material Upload File Import f…" at bounding box center [486, 254] width 972 height 508
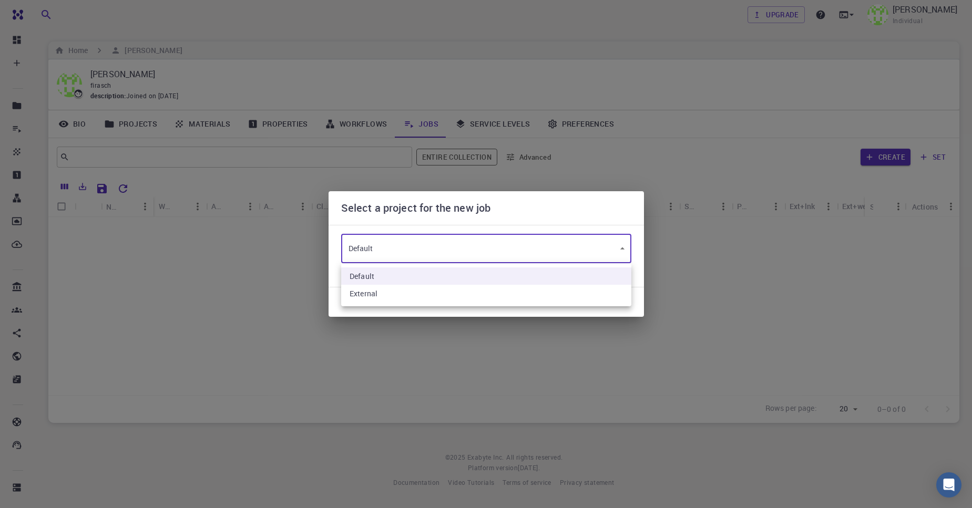
click at [463, 285] on li "External" at bounding box center [486, 293] width 290 height 17
type input "xPdQK6eK4t4TmNh8x"
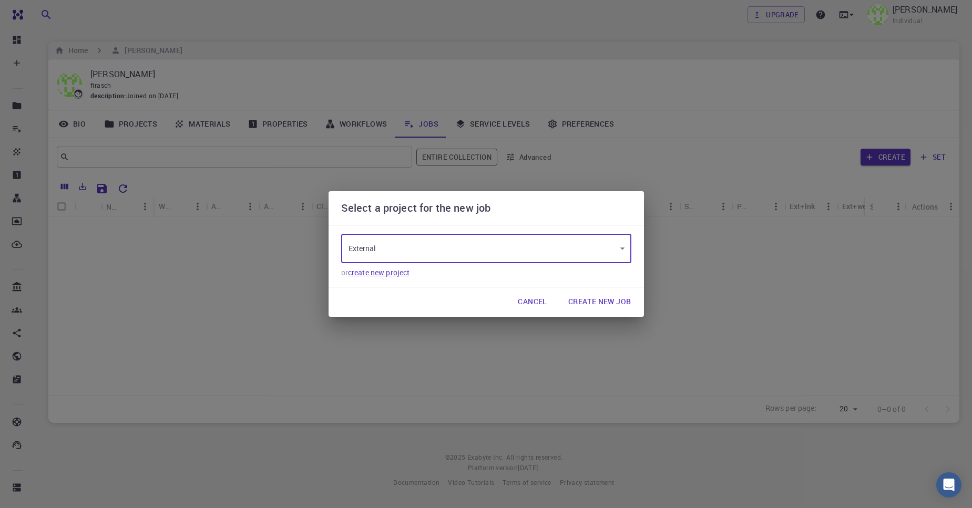
click at [608, 305] on button "Create New Job" at bounding box center [600, 302] width 80 height 21
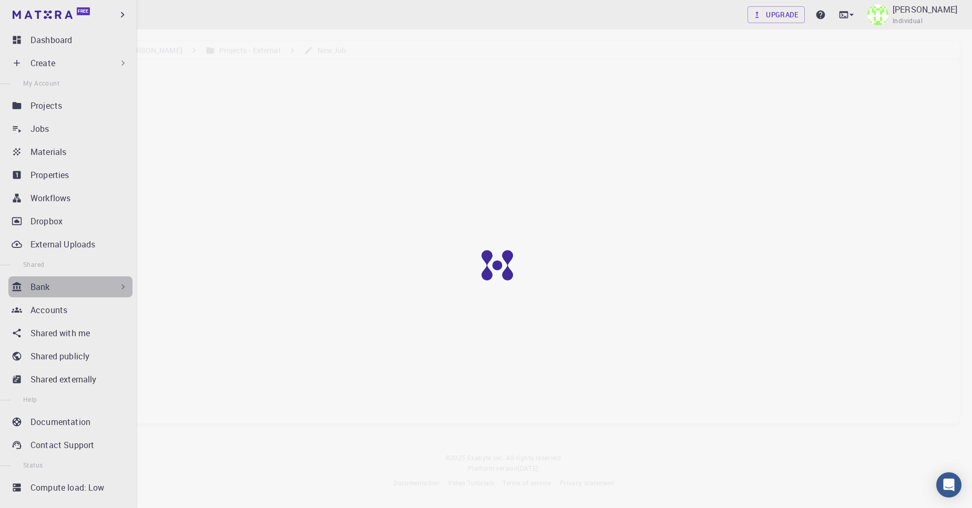
click at [40, 287] on p "Bank" at bounding box center [39, 287] width 19 height 13
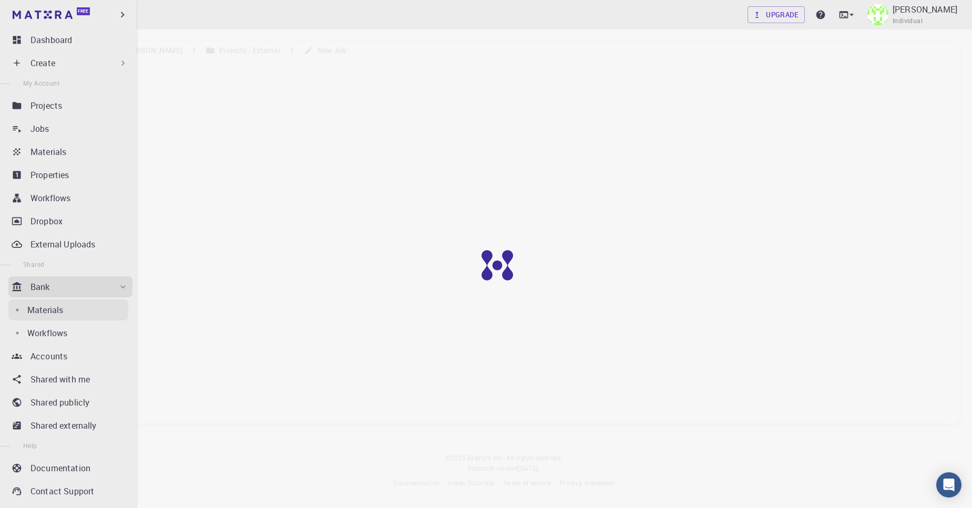
click at [70, 305] on div "Materials" at bounding box center [77, 310] width 101 height 13
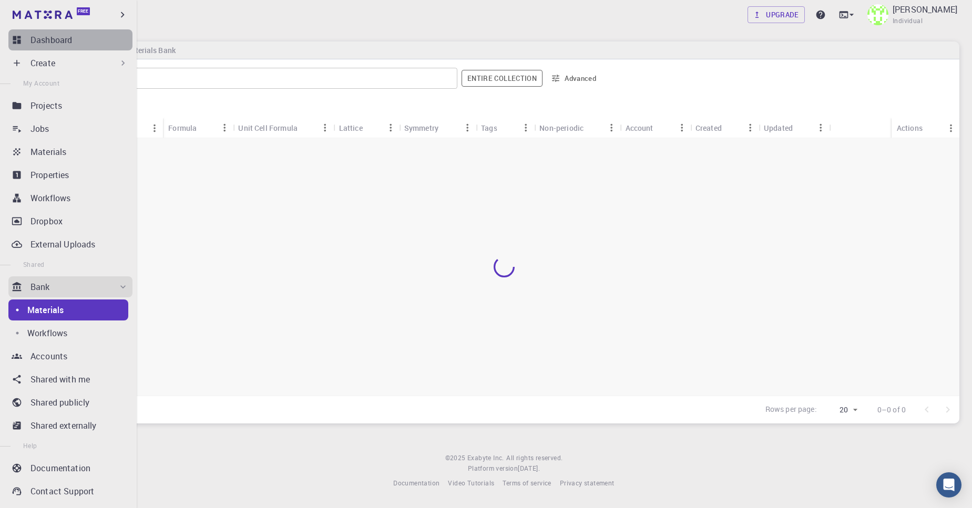
click at [65, 47] on link "Dashboard" at bounding box center [70, 39] width 124 height 21
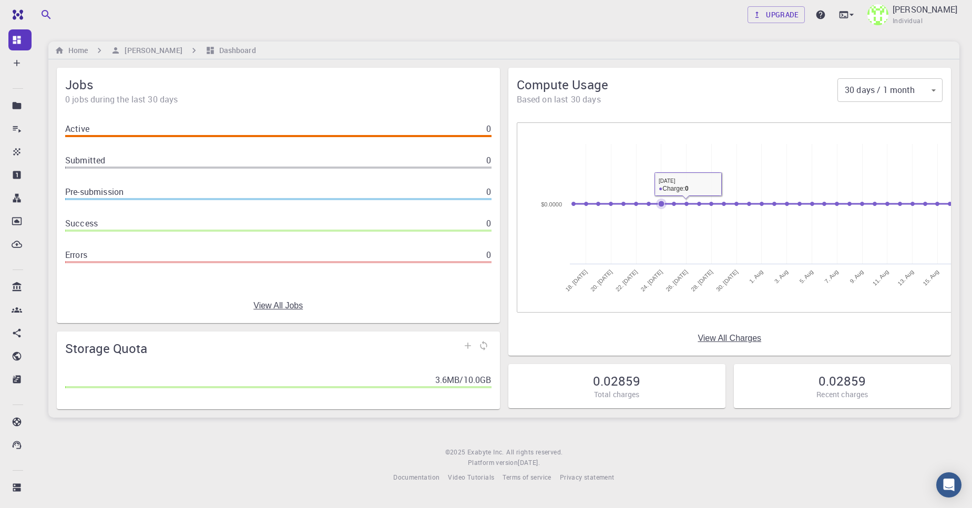
drag, startPoint x: 808, startPoint y: 253, endPoint x: 660, endPoint y: 241, distance: 148.2
click at [660, 241] on rect at bounding box center [746, 218] width 426 height 158
click at [743, 337] on link "View All Charges" at bounding box center [730, 338] width 64 height 9
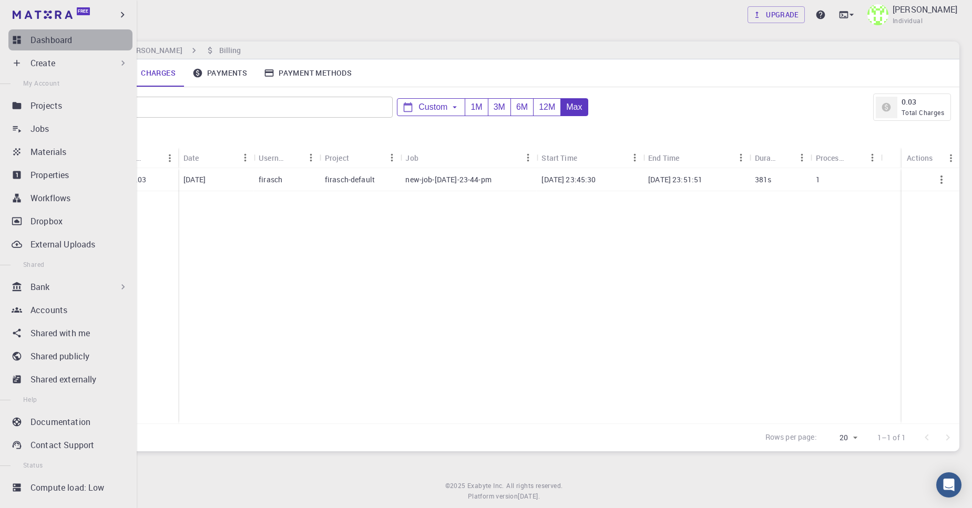
click at [14, 40] on icon at bounding box center [17, 40] width 8 height 8
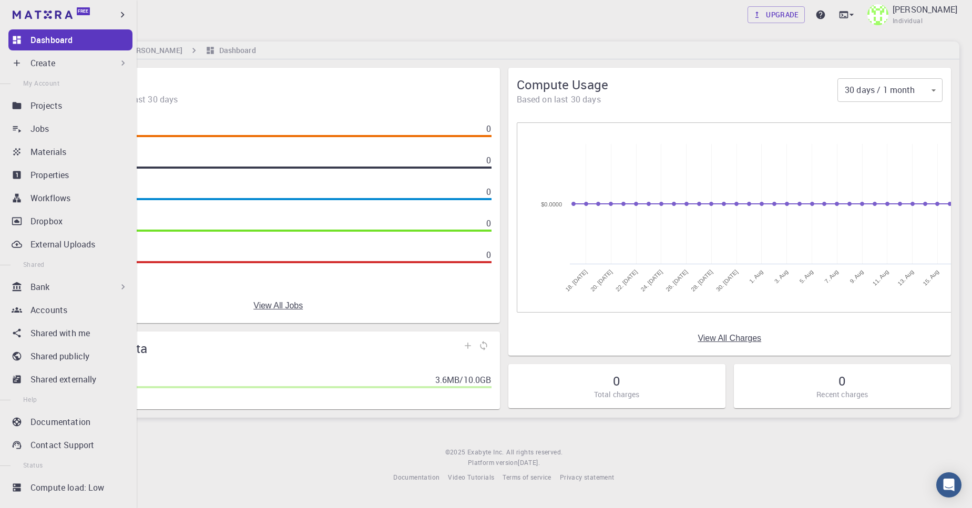
click at [41, 64] on p "Create" at bounding box center [42, 63] width 25 height 13
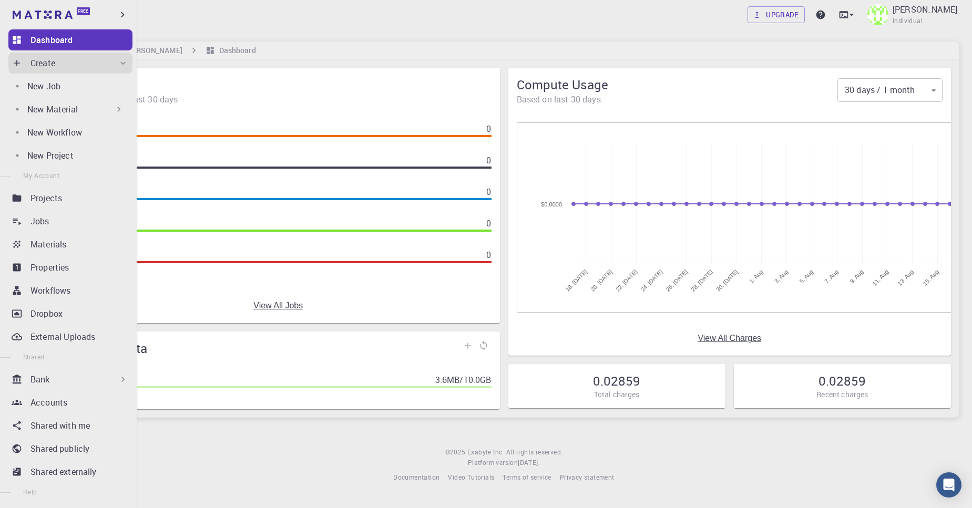
click at [86, 103] on div "New Material" at bounding box center [75, 109] width 97 height 13
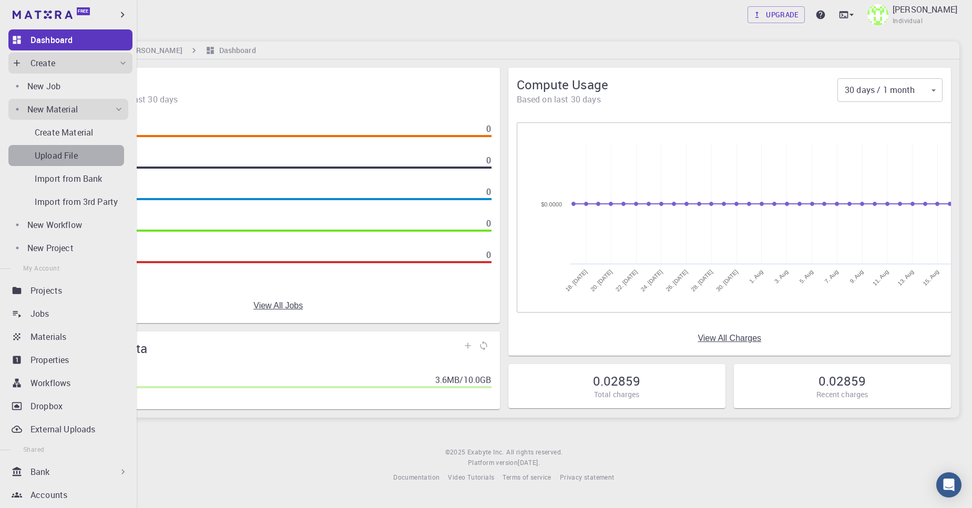
click at [96, 158] on div "Upload File" at bounding box center [79, 155] width 89 height 13
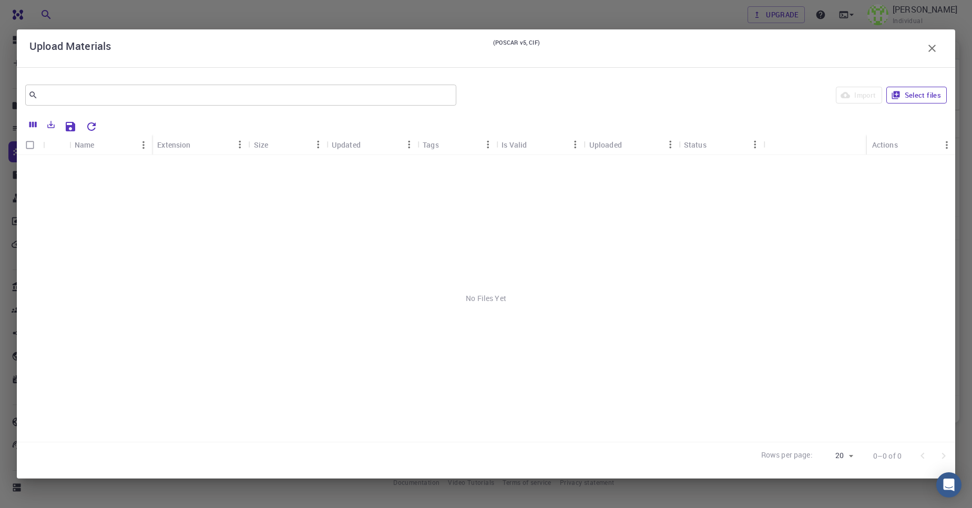
click at [903, 97] on button "Select files" at bounding box center [916, 95] width 60 height 17
click at [920, 95] on button "Select files" at bounding box center [916, 95] width 60 height 17
click at [35, 169] on input "Select row" at bounding box center [30, 167] width 20 height 20
checkbox input "true"
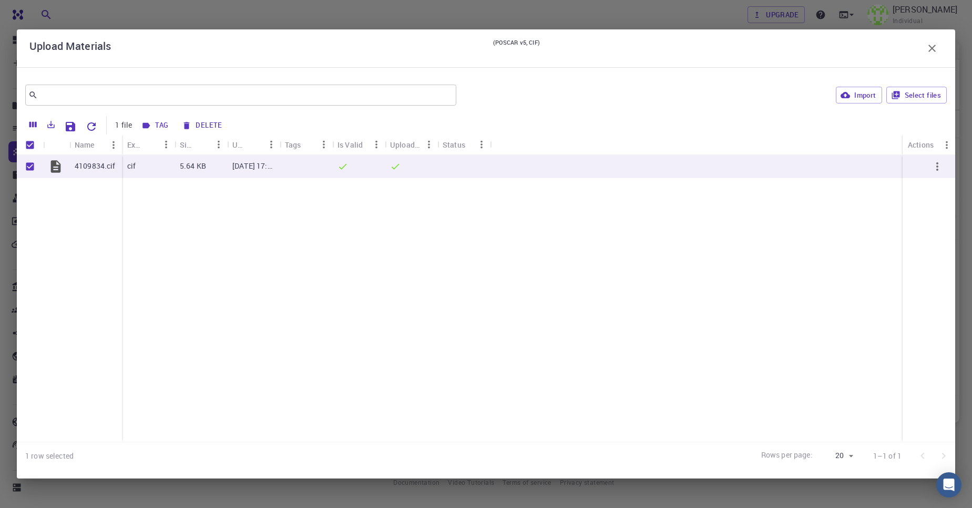
click at [736, 492] on div "Upload Materials (POSCAR v5, CIF) ​ Import Select files 1 file Tag Delete Name …" at bounding box center [486, 254] width 972 height 508
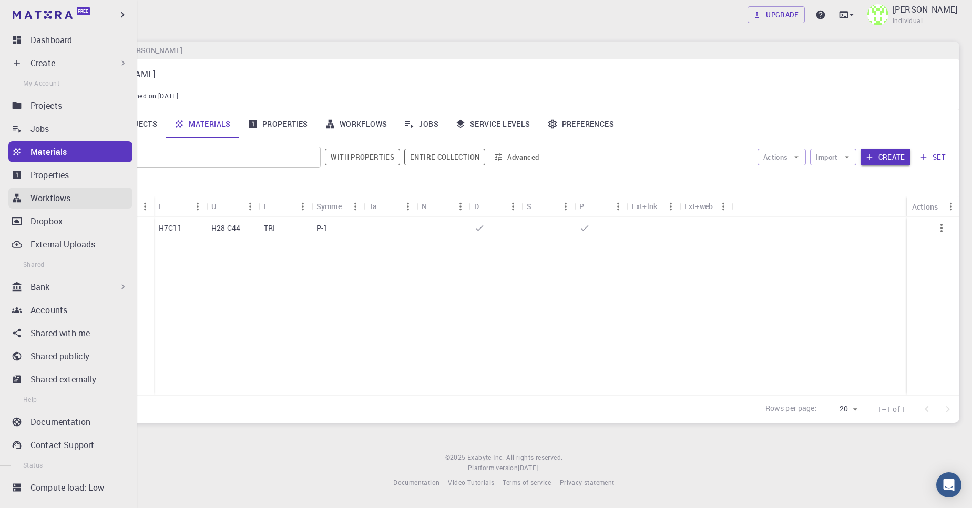
click at [76, 190] on link "Workflows" at bounding box center [70, 198] width 124 height 21
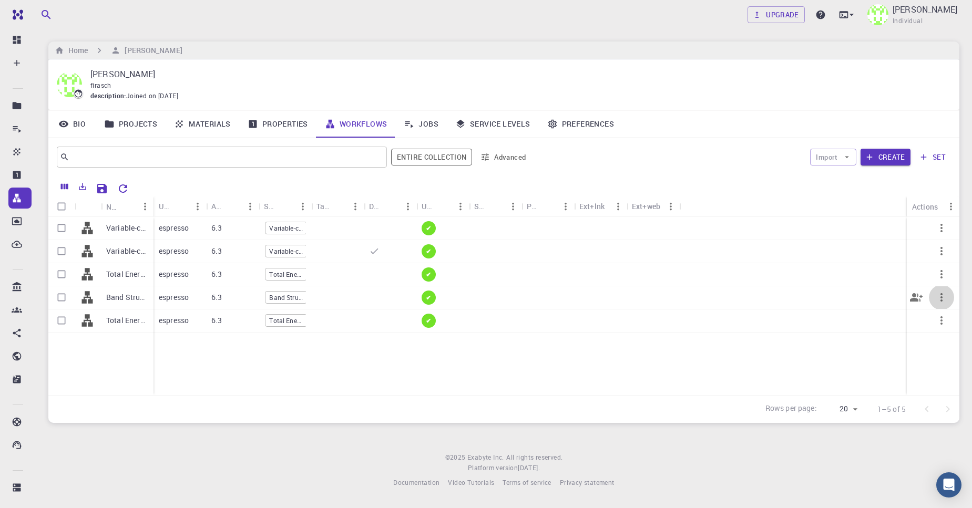
click at [935, 293] on icon "button" at bounding box center [941, 297] width 13 height 13
click at [934, 355] on span "Delete" at bounding box center [931, 354] width 18 height 11
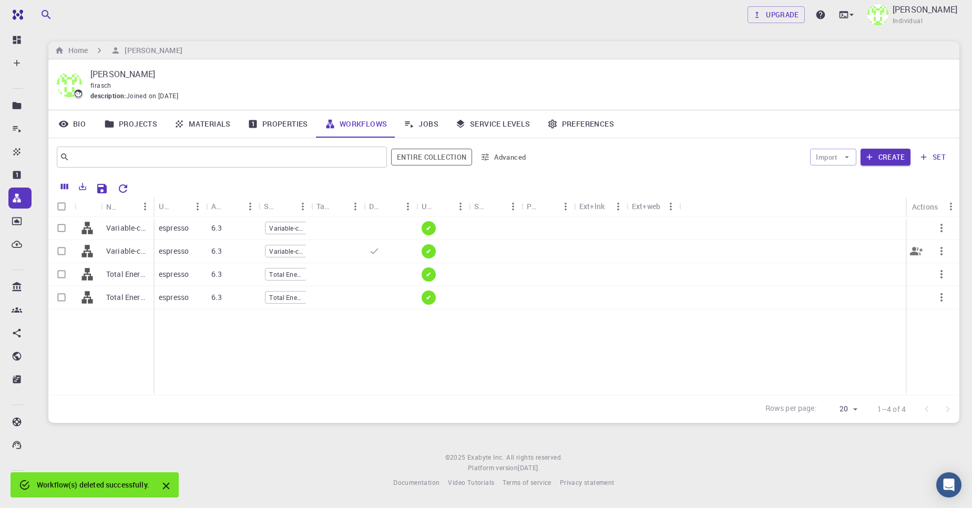
click at [947, 243] on button "button" at bounding box center [941, 251] width 25 height 25
click at [925, 307] on span "Delete" at bounding box center [931, 304] width 18 height 11
click at [935, 227] on icon "button" at bounding box center [941, 228] width 13 height 13
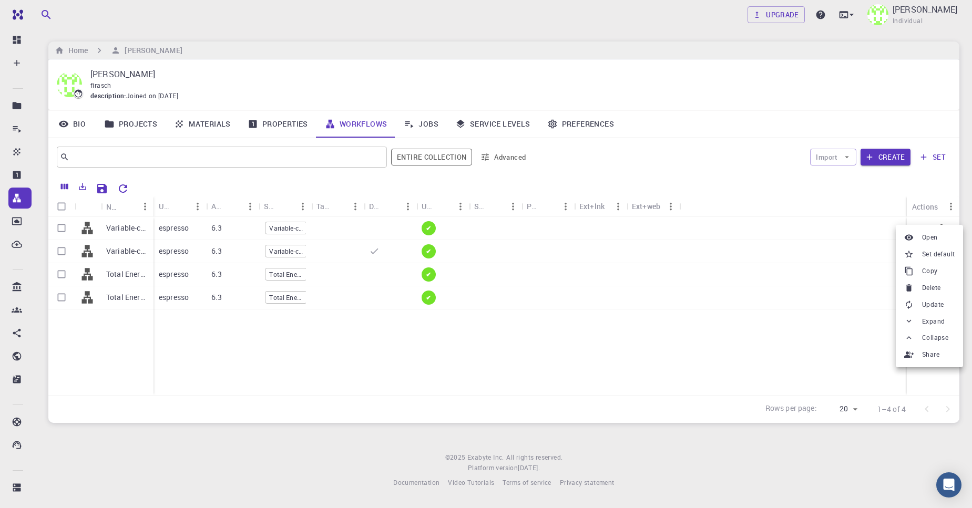
click at [924, 290] on span "Delete" at bounding box center [931, 288] width 18 height 11
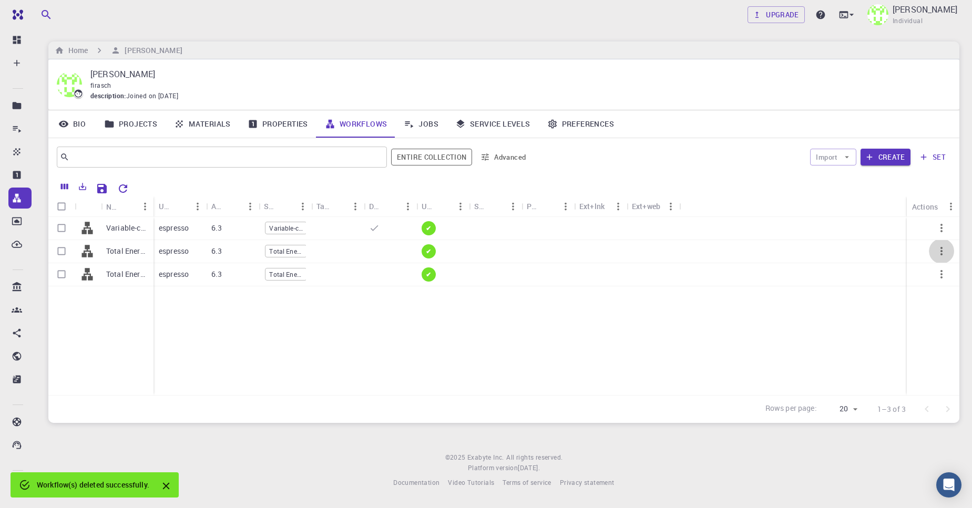
click at [940, 255] on icon "button" at bounding box center [941, 251] width 13 height 13
click at [920, 309] on li "Delete" at bounding box center [929, 316] width 67 height 17
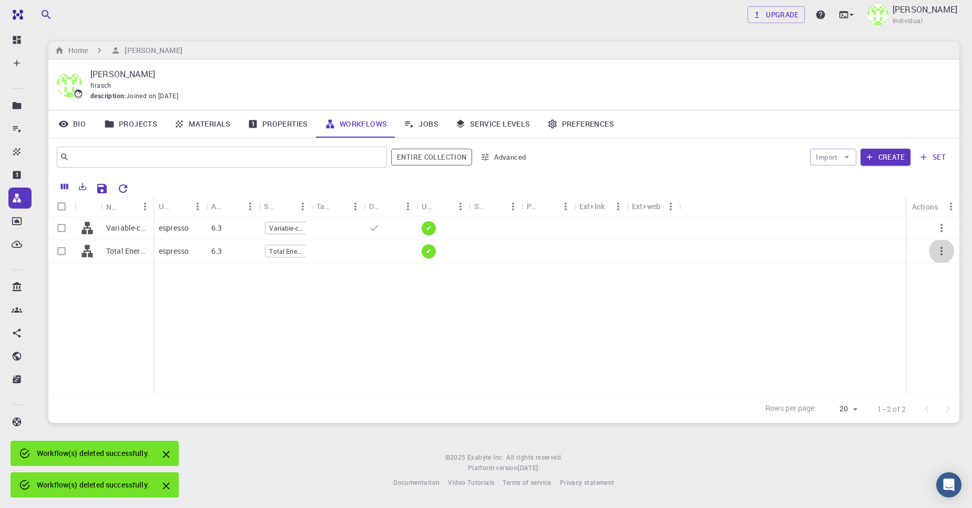
click at [940, 250] on icon "button" at bounding box center [941, 251] width 13 height 13
drag, startPoint x: 917, startPoint y: 305, endPoint x: 907, endPoint y: 308, distance: 10.3
click at [917, 305] on li "Delete" at bounding box center [929, 311] width 67 height 17
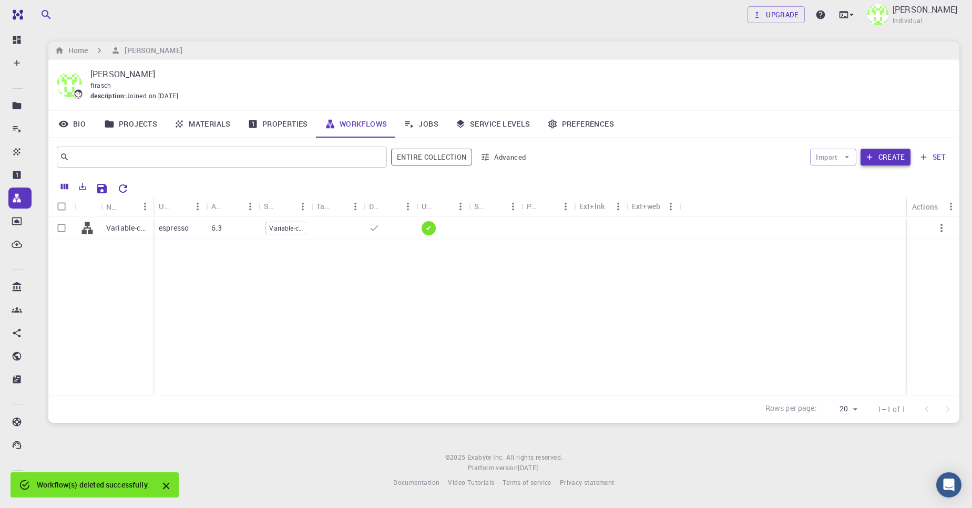
click at [872, 159] on icon "button" at bounding box center [869, 156] width 9 height 9
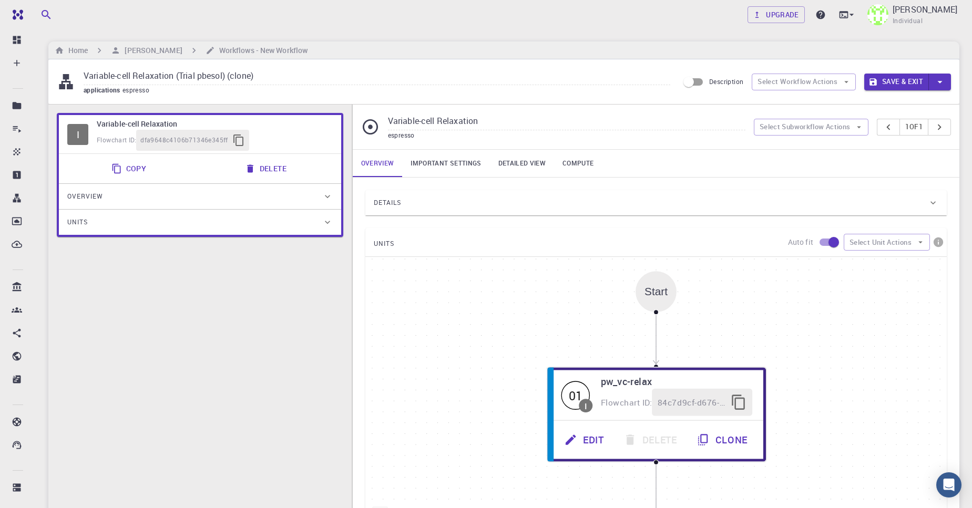
click at [949, 80] on button "button" at bounding box center [940, 82] width 22 height 17
click at [163, 49] on div at bounding box center [486, 254] width 972 height 508
click at [145, 54] on h6 "[PERSON_NAME]" at bounding box center [151, 51] width 62 height 12
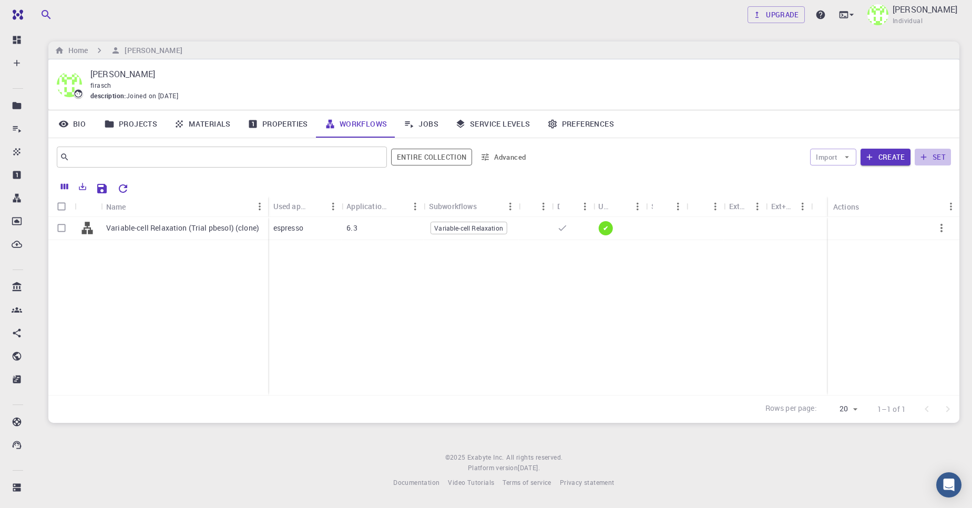
click at [926, 157] on icon "button" at bounding box center [924, 158] width 6 height 6
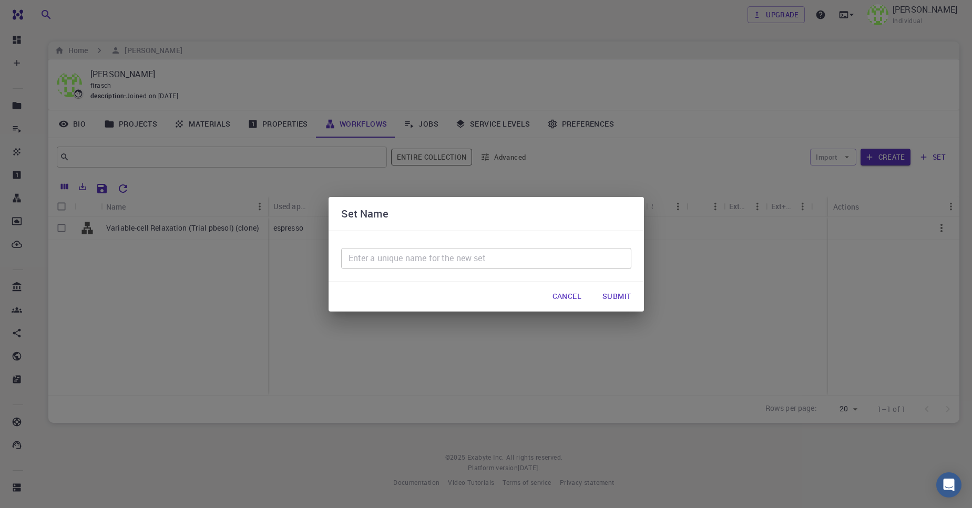
click at [463, 261] on input "text" at bounding box center [486, 258] width 290 height 21
click at [563, 295] on button "Cancel" at bounding box center [567, 296] width 46 height 21
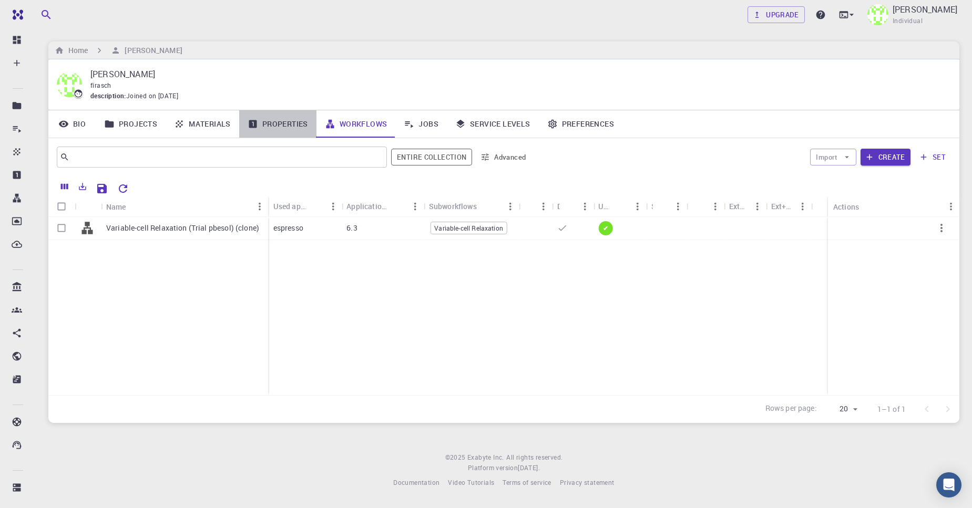
click at [277, 129] on link "Properties" at bounding box center [277, 123] width 77 height 27
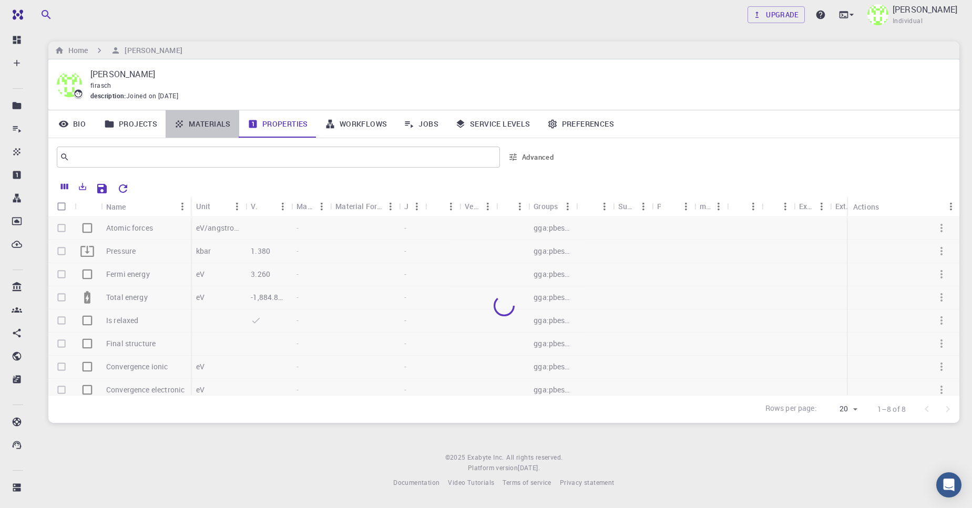
click at [205, 128] on link "Materials" at bounding box center [203, 123] width 74 height 27
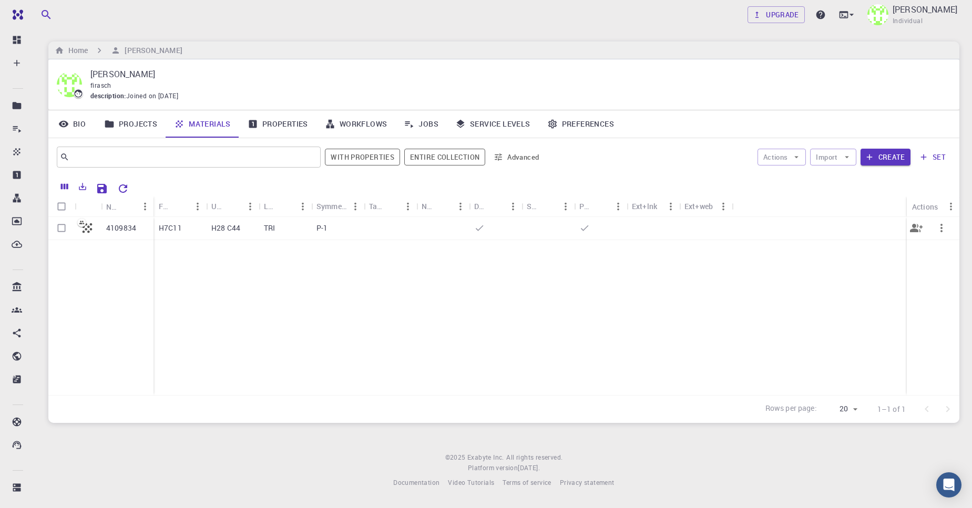
click at [49, 231] on div at bounding box center [61, 228] width 26 height 23
click at [56, 229] on input "Select row" at bounding box center [62, 228] width 20 height 20
checkbox input "true"
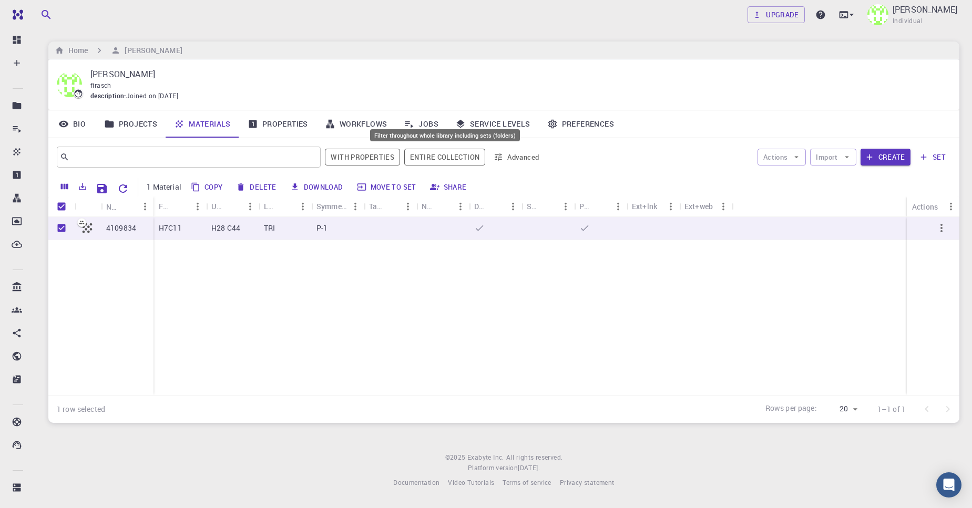
click at [436, 161] on button "Entire collection" at bounding box center [444, 157] width 81 height 17
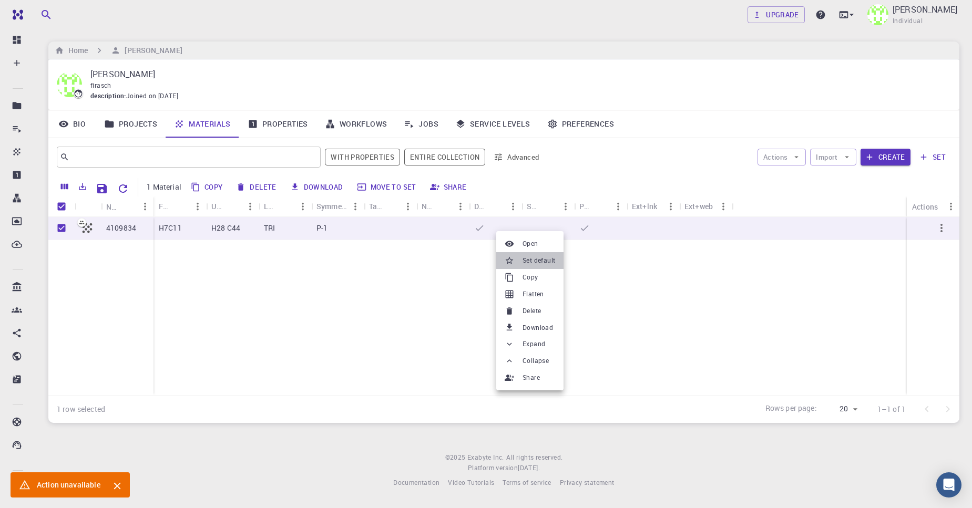
click at [521, 262] on li "Set default" at bounding box center [529, 260] width 67 height 17
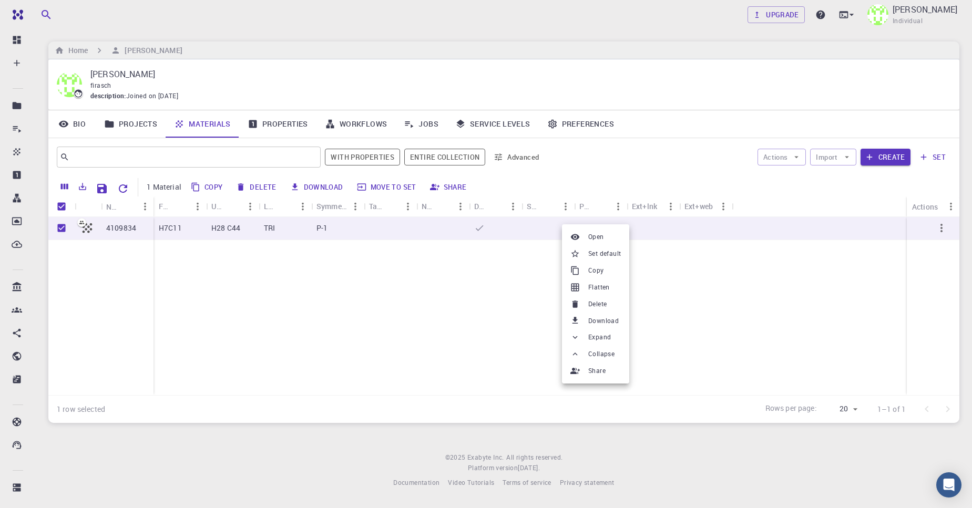
click at [619, 236] on li "Open" at bounding box center [595, 237] width 67 height 17
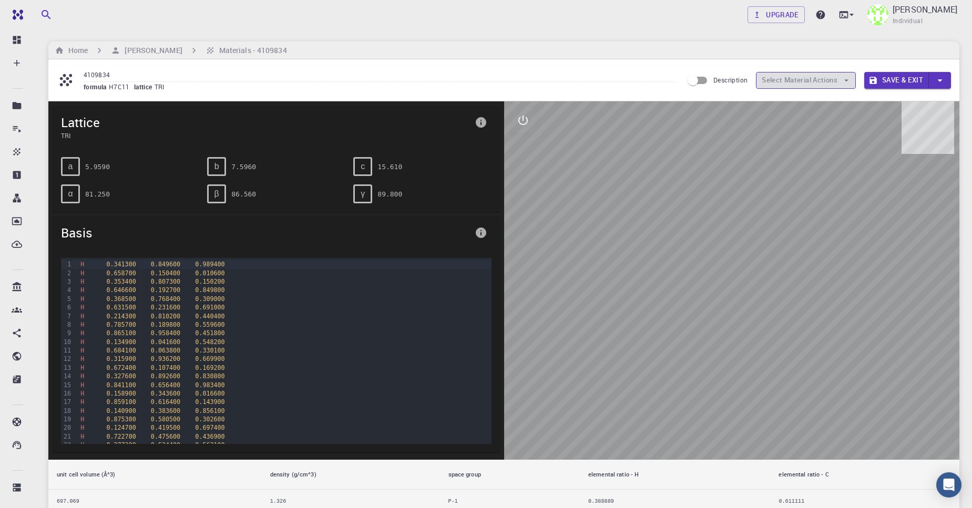
click at [854, 79] on button "Select Material Actions" at bounding box center [806, 80] width 100 height 17
click at [814, 79] on button "Select Material Actions" at bounding box center [806, 80] width 100 height 17
click at [711, 80] on input "Description" at bounding box center [693, 80] width 60 height 20
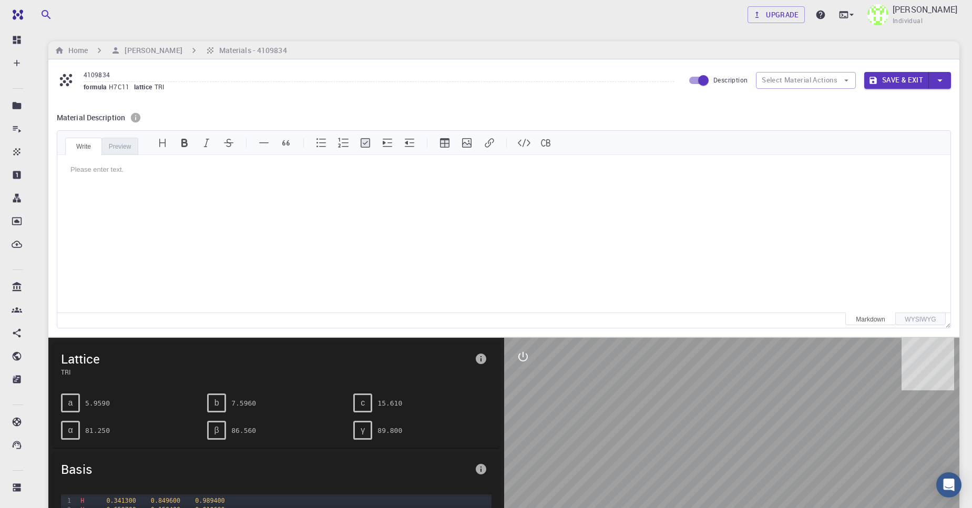
click at [703, 79] on input "Description" at bounding box center [703, 80] width 60 height 20
checkbox input "false"
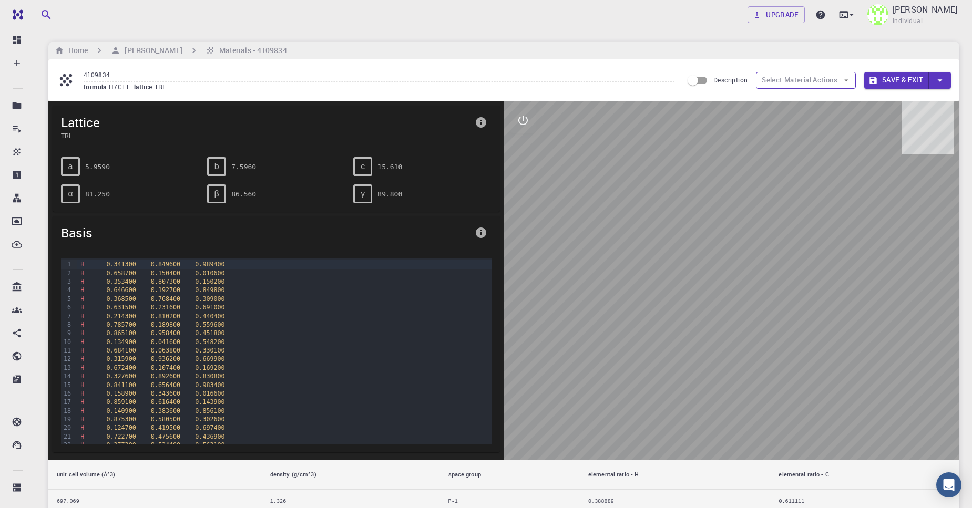
click at [769, 82] on button "Select Material Actions" at bounding box center [806, 80] width 100 height 17
click at [943, 75] on icon "button" at bounding box center [940, 81] width 12 height 12
click at [895, 121] on li "Save" at bounding box center [888, 117] width 48 height 16
